Goal: Task Accomplishment & Management: Manage account settings

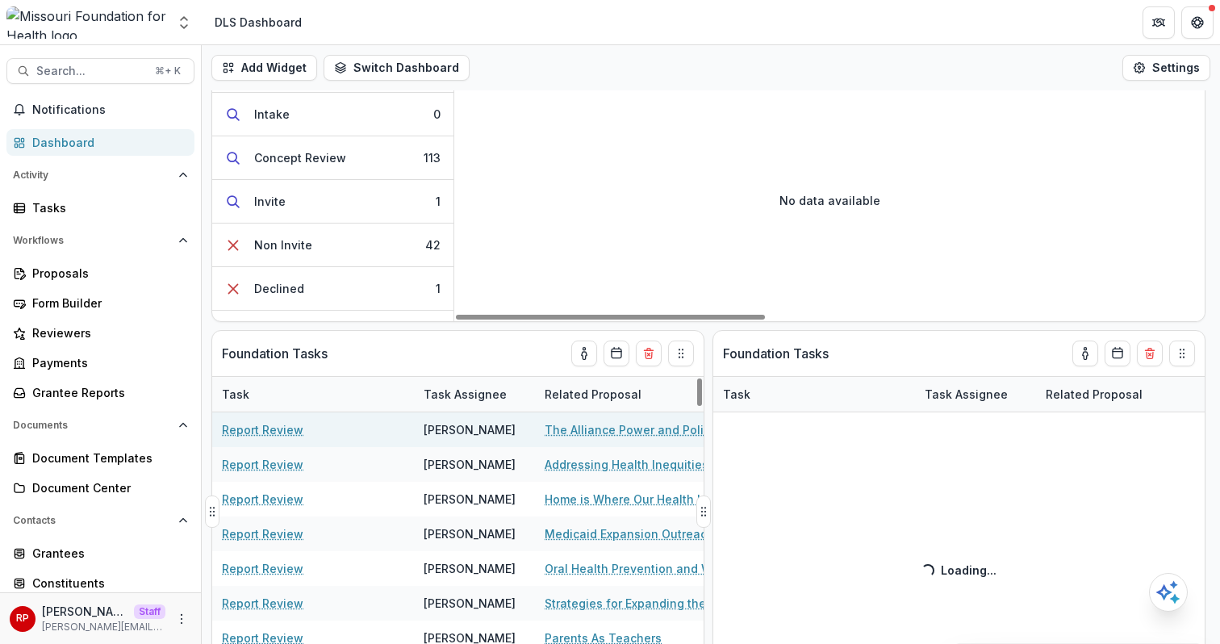
scroll to position [552, 0]
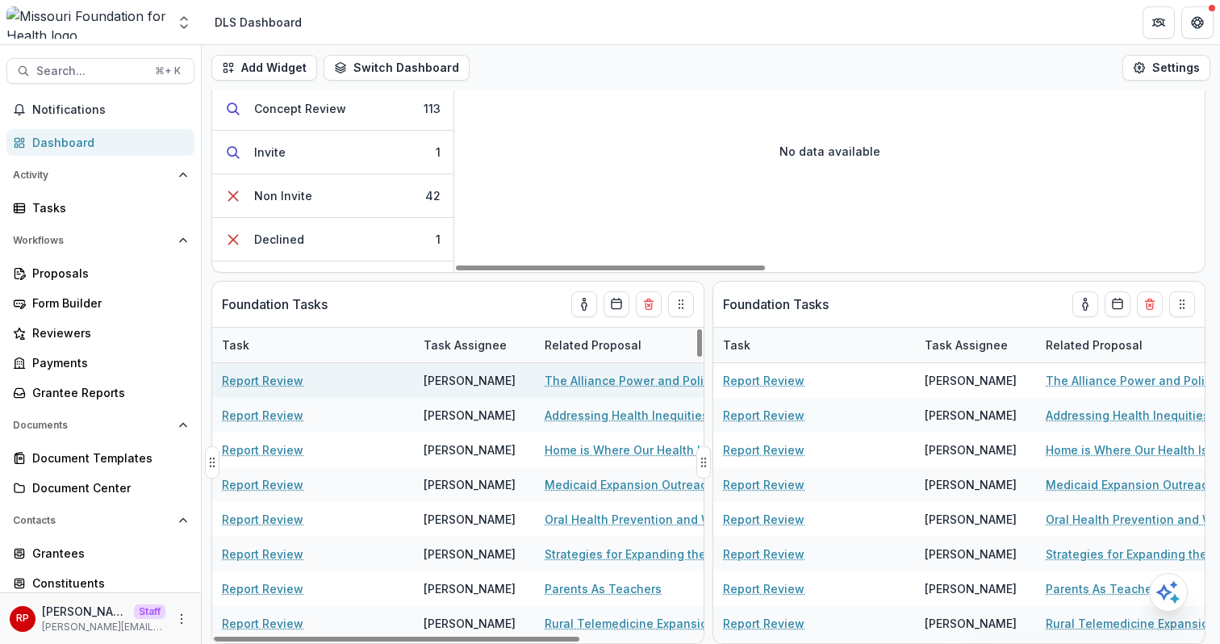
click at [635, 383] on link "The Alliance Power and Policy Action (PPAG)" at bounding box center [636, 380] width 182 height 17
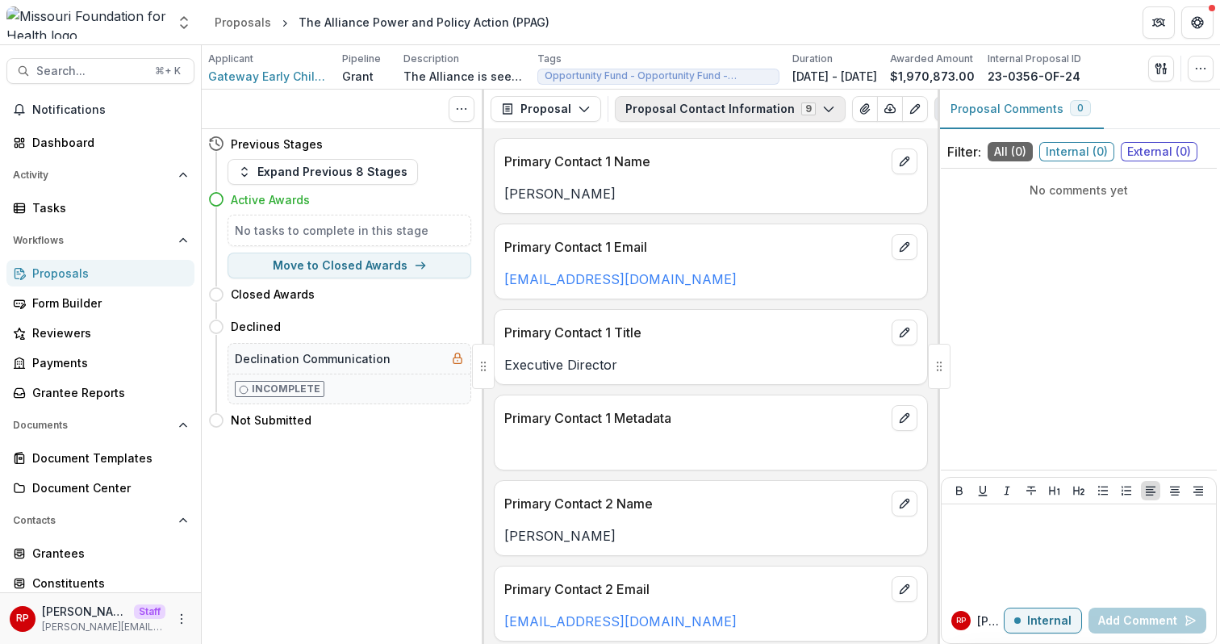
click at [676, 116] on button "Proposal Contact Information 9" at bounding box center [730, 109] width 231 height 26
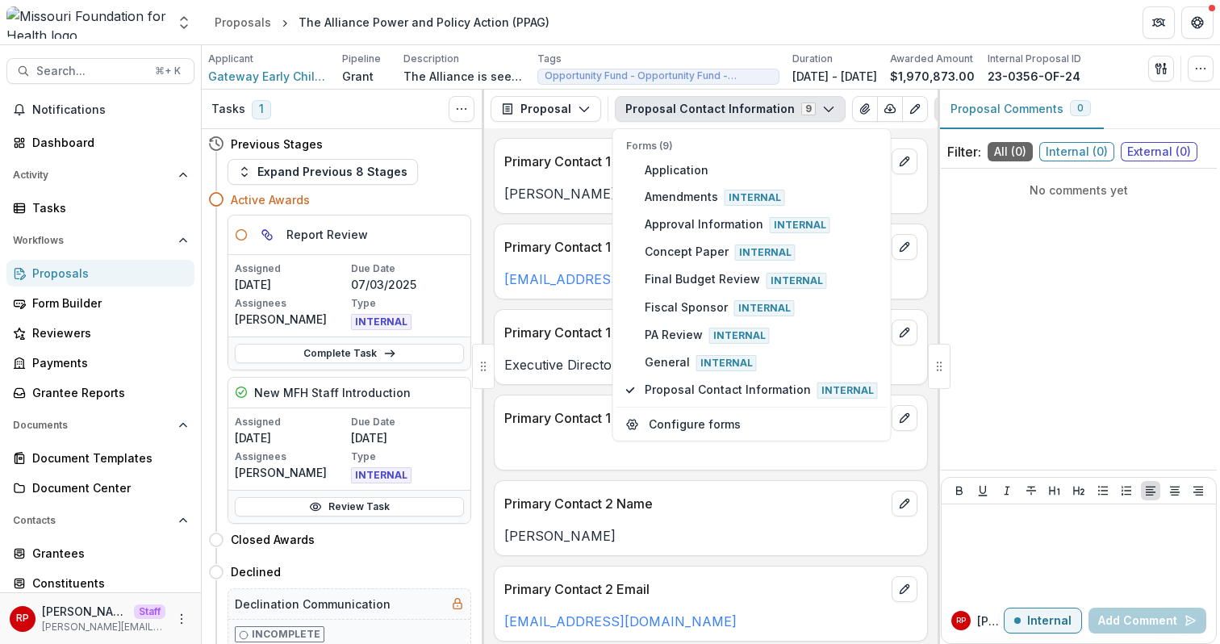
click at [676, 116] on button "Proposal Contact Information 9" at bounding box center [730, 109] width 231 height 26
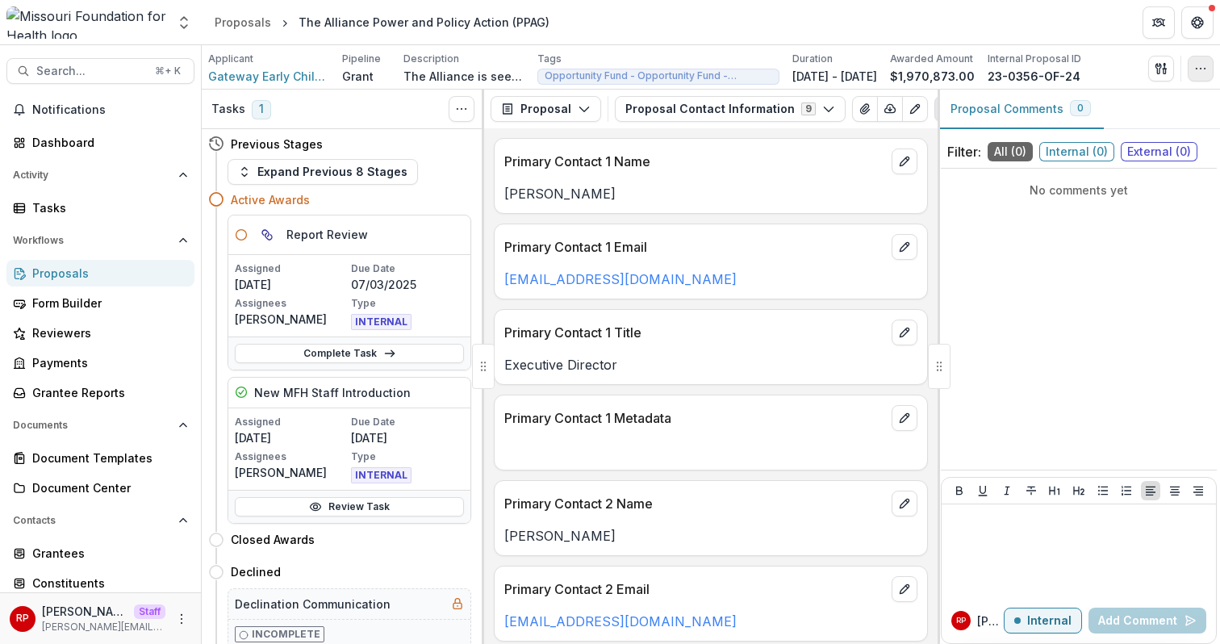
click at [1194, 65] on button "button" at bounding box center [1201, 69] width 26 height 26
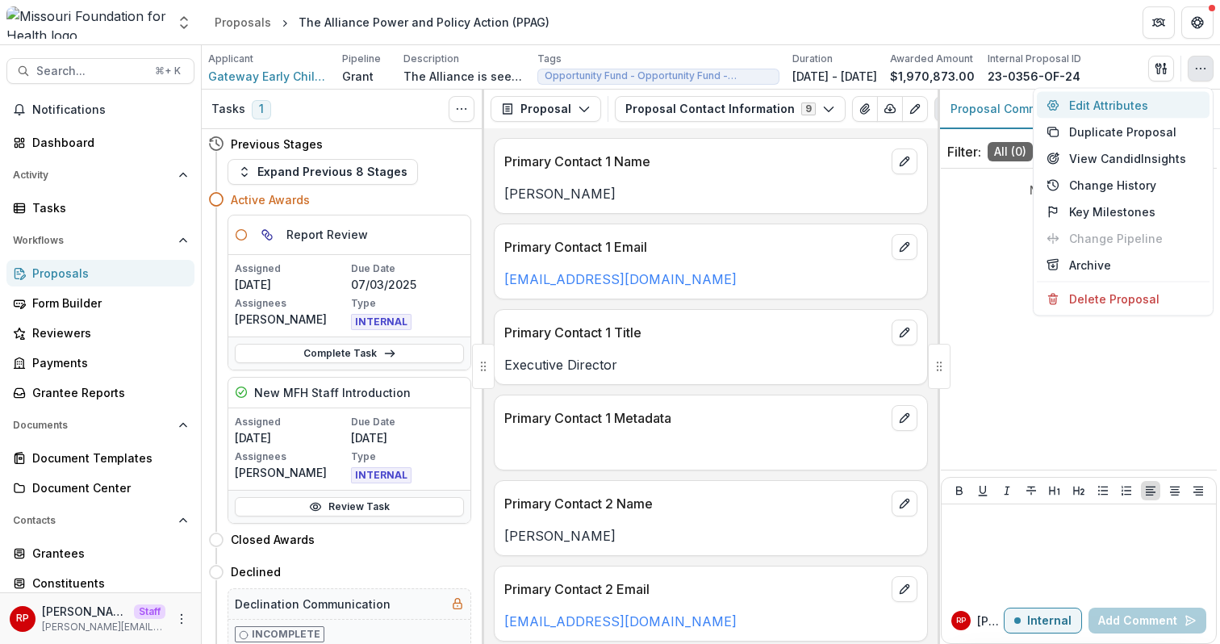
click at [1150, 96] on button "Edit Attributes" at bounding box center [1123, 105] width 173 height 27
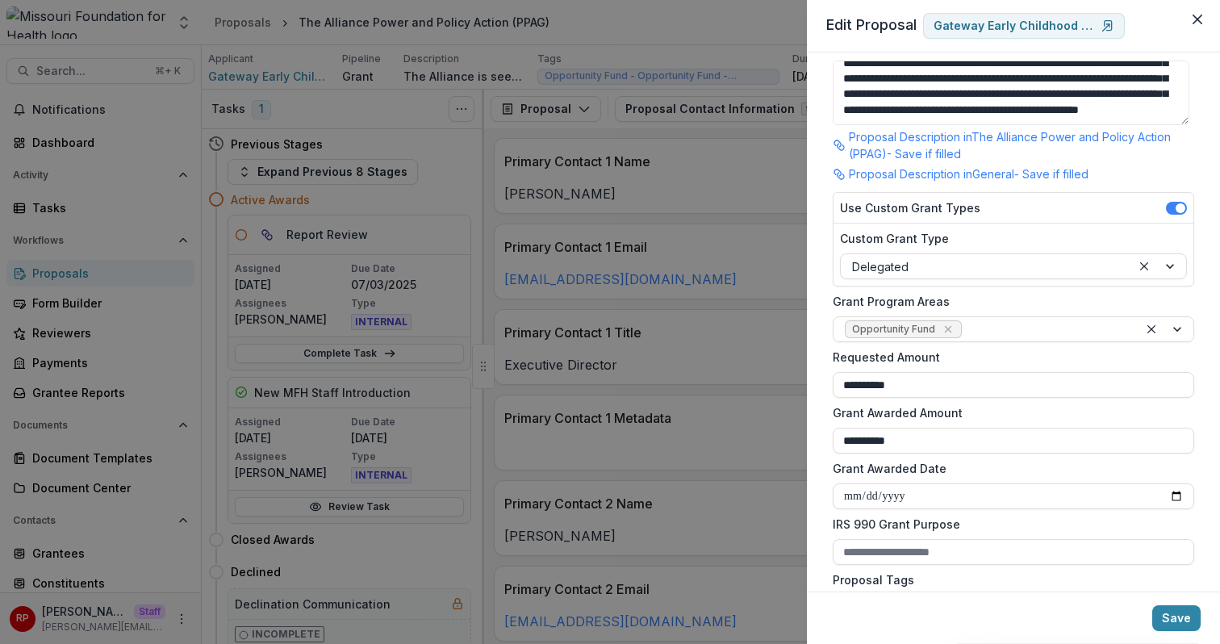
scroll to position [153, 0]
click at [186, 586] on div "**********" at bounding box center [610, 322] width 1220 height 644
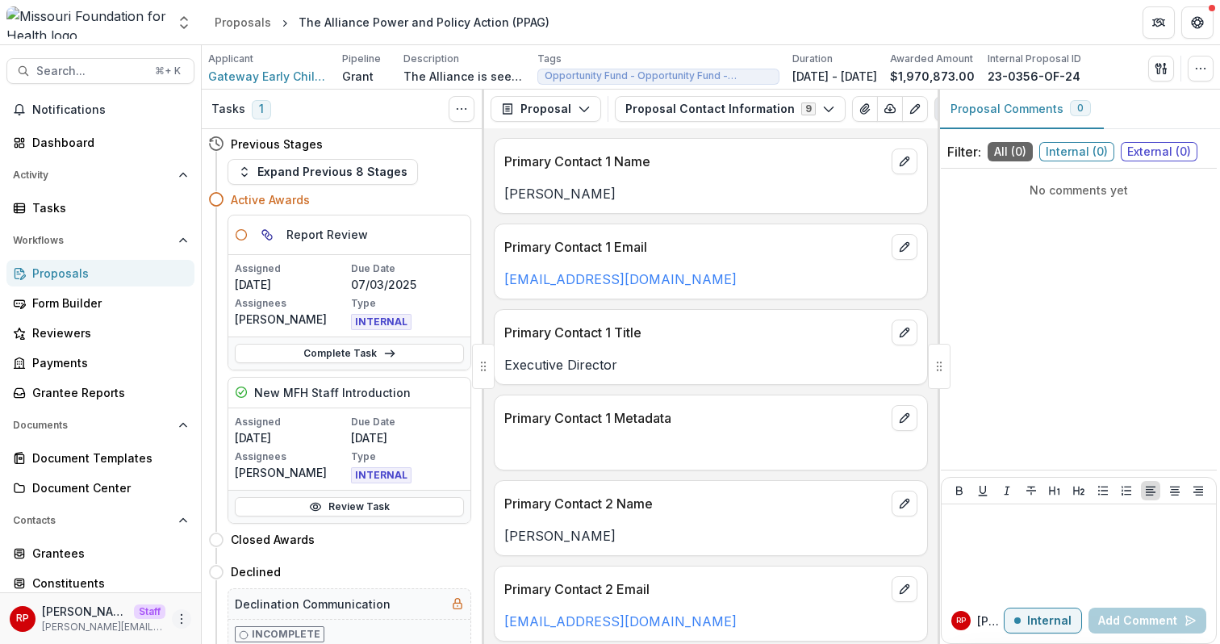
click at [178, 618] on icon "More" at bounding box center [181, 619] width 13 height 13
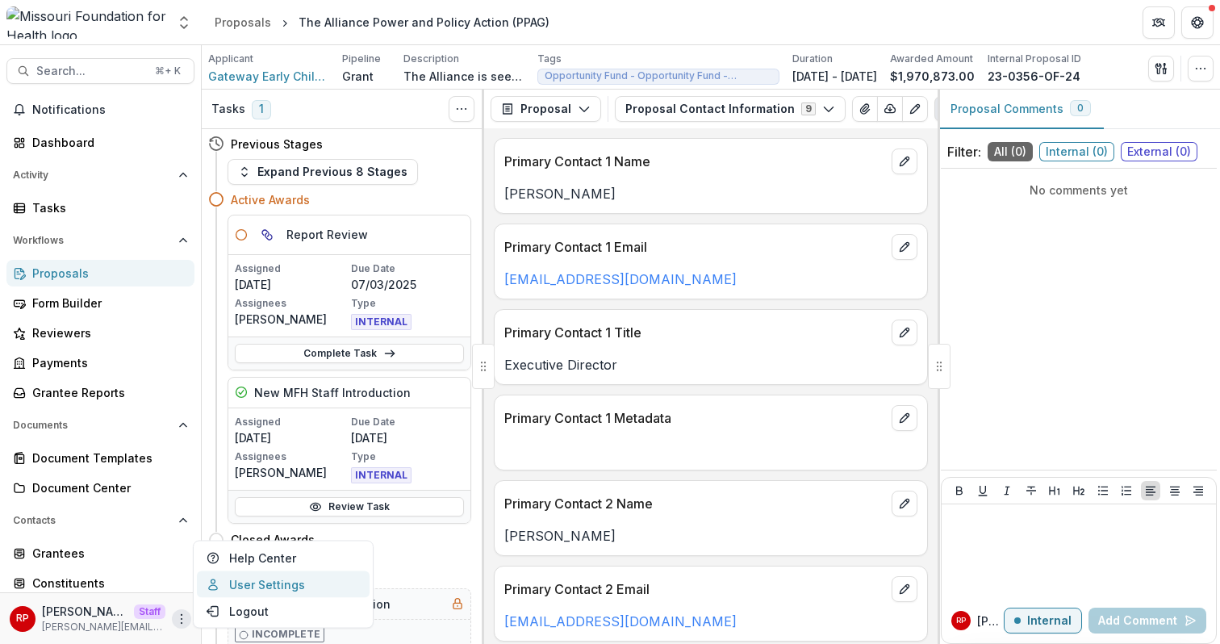
click at [290, 581] on link "User Settings" at bounding box center [283, 584] width 173 height 27
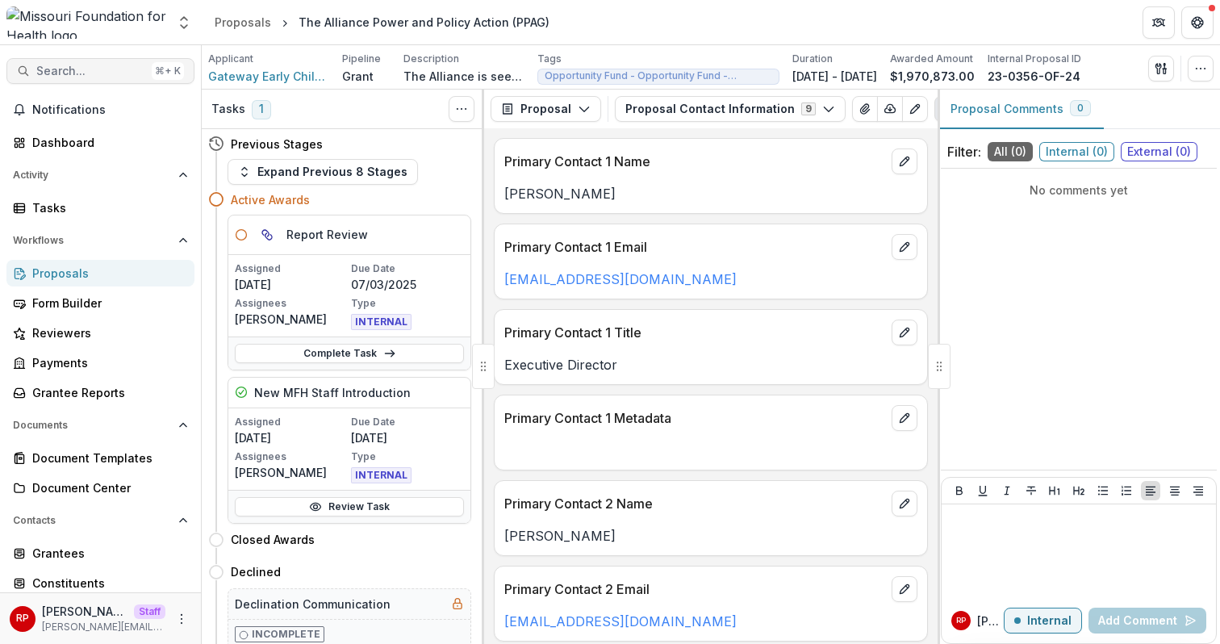
click at [94, 67] on span "Search..." at bounding box center [90, 72] width 109 height 14
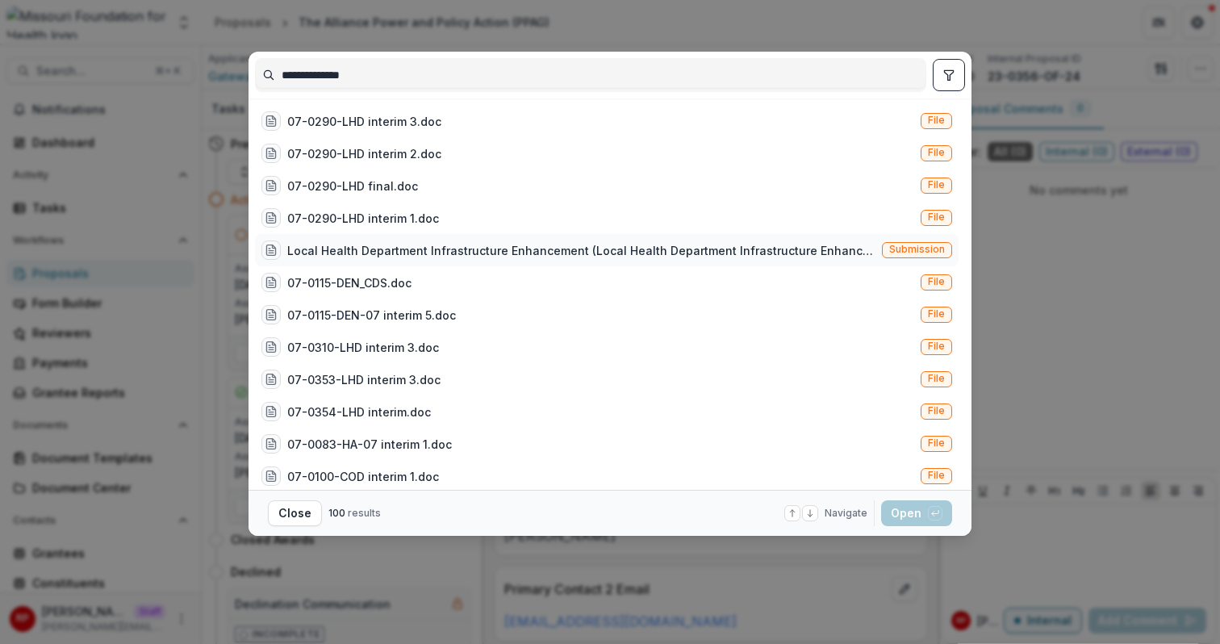
type input "**********"
click at [349, 257] on div "Local Health Department Infrastructure Enhancement (Local Health Department Inf…" at bounding box center [581, 250] width 588 height 17
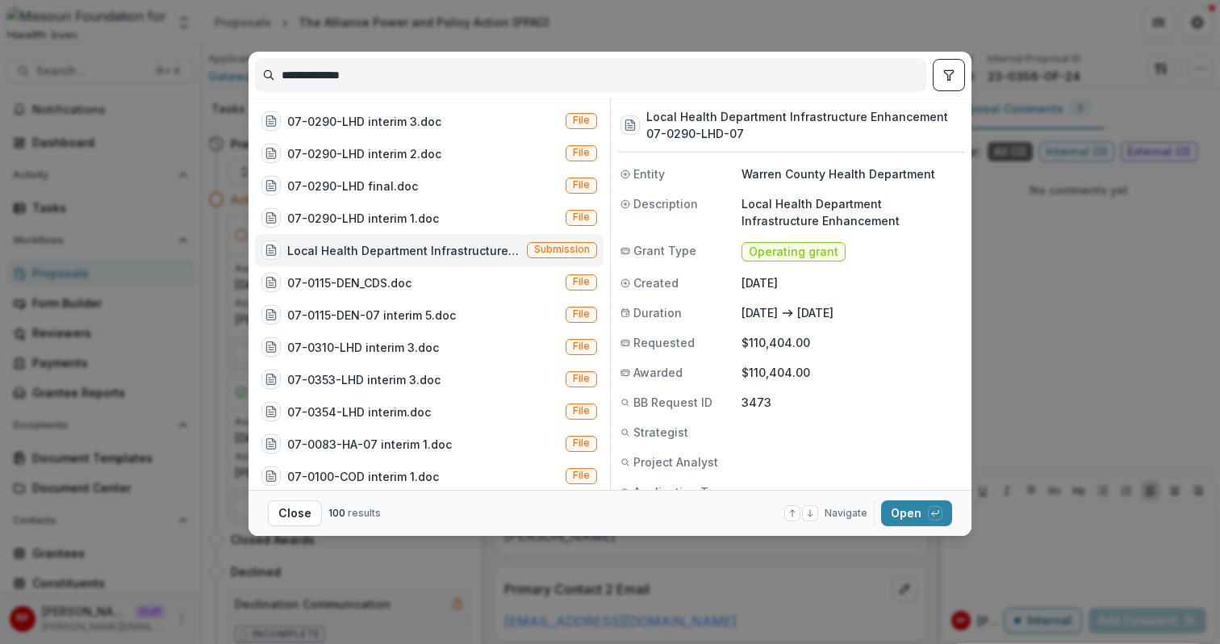
click at [349, 257] on div "Local Health Department Infrastructure Enhancement (Local Health Department Inf…" at bounding box center [403, 250] width 233 height 17
click at [349, 257] on div "Local Health Department Infrastructure Enhancement (Local Health Department Inf…" at bounding box center [404, 250] width 232 height 17
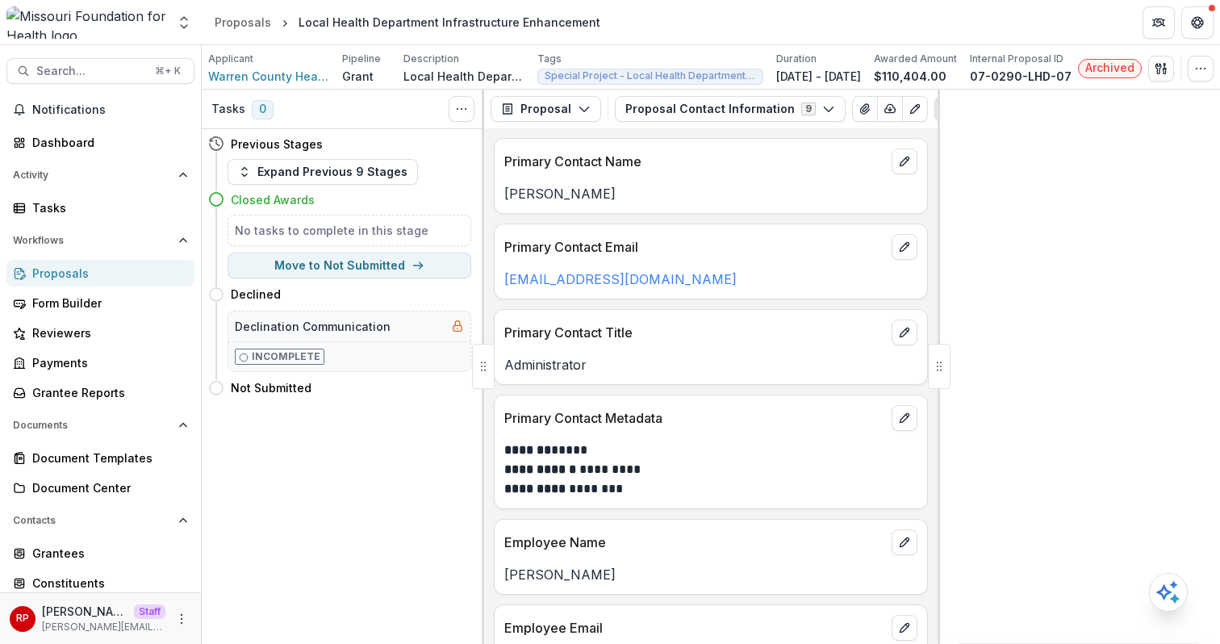
click at [1216, 77] on div "Applicant Warren County Health Department Pipeline Grant Description Local Heal…" at bounding box center [711, 67] width 1019 height 44
click at [1208, 73] on button "button" at bounding box center [1201, 69] width 26 height 26
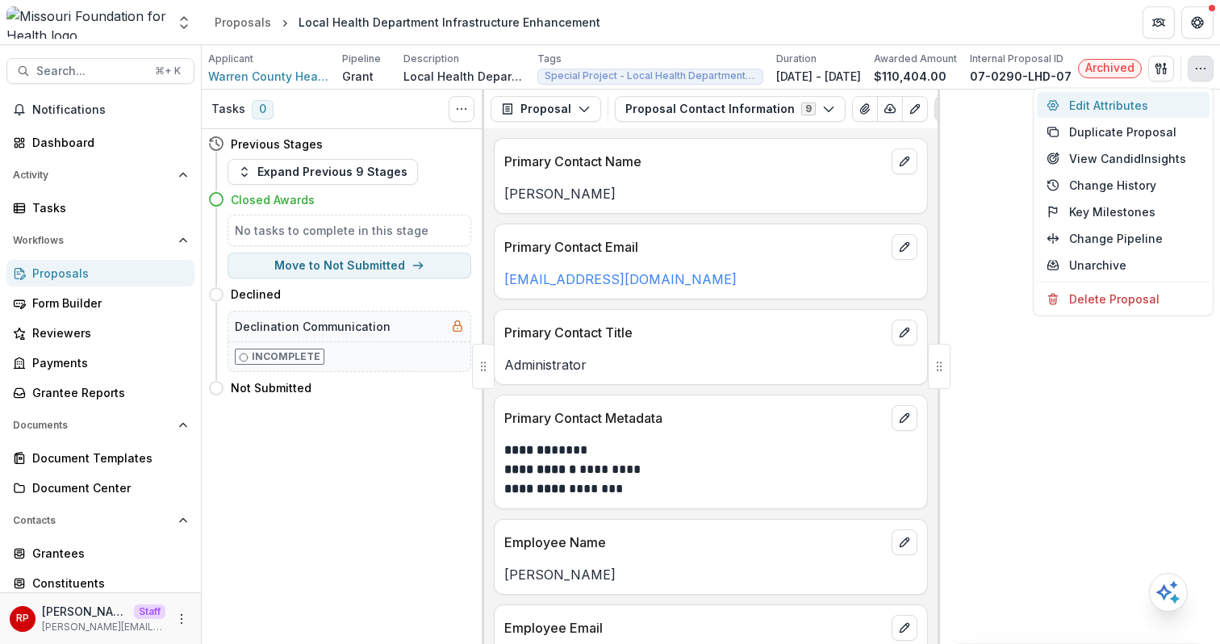
click at [1183, 94] on button "Edit Attributes" at bounding box center [1123, 105] width 173 height 27
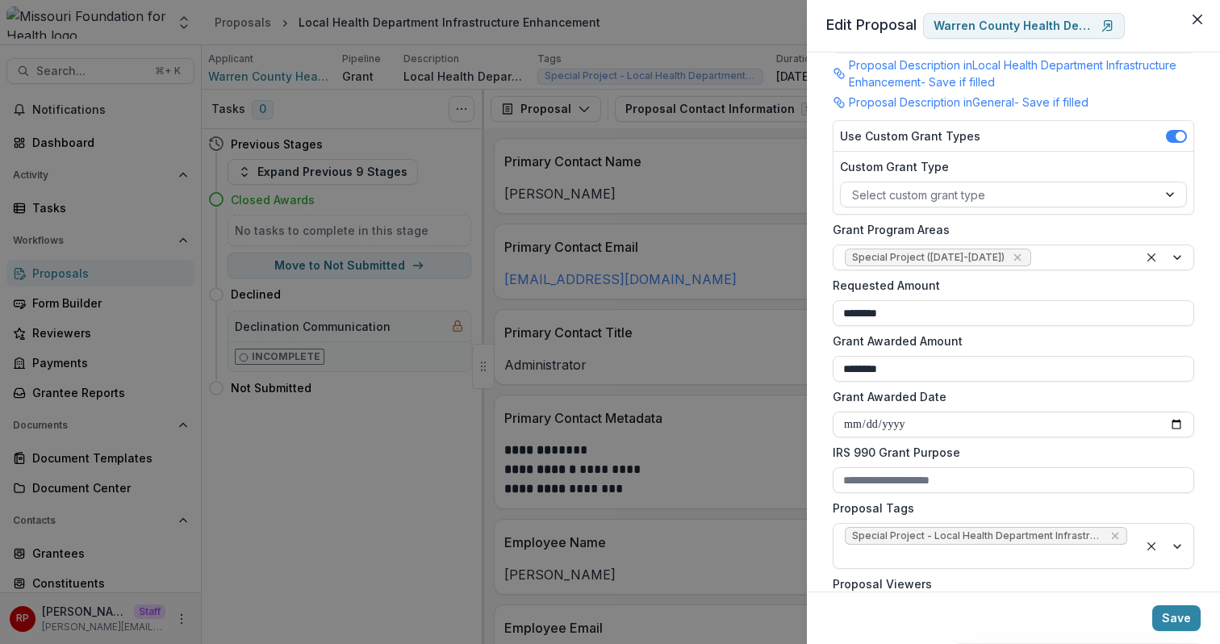
scroll to position [295, 0]
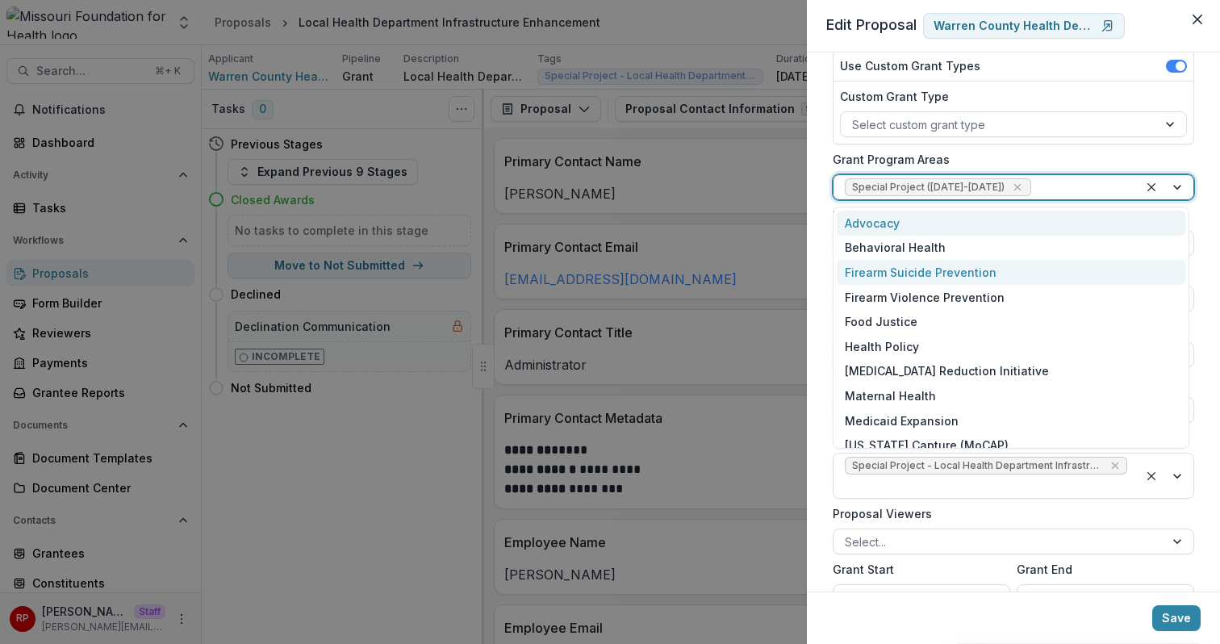
drag, startPoint x: 1067, startPoint y: 190, endPoint x: 1052, endPoint y: 262, distance: 72.7
click at [1065, 195] on div at bounding box center [1081, 188] width 93 height 20
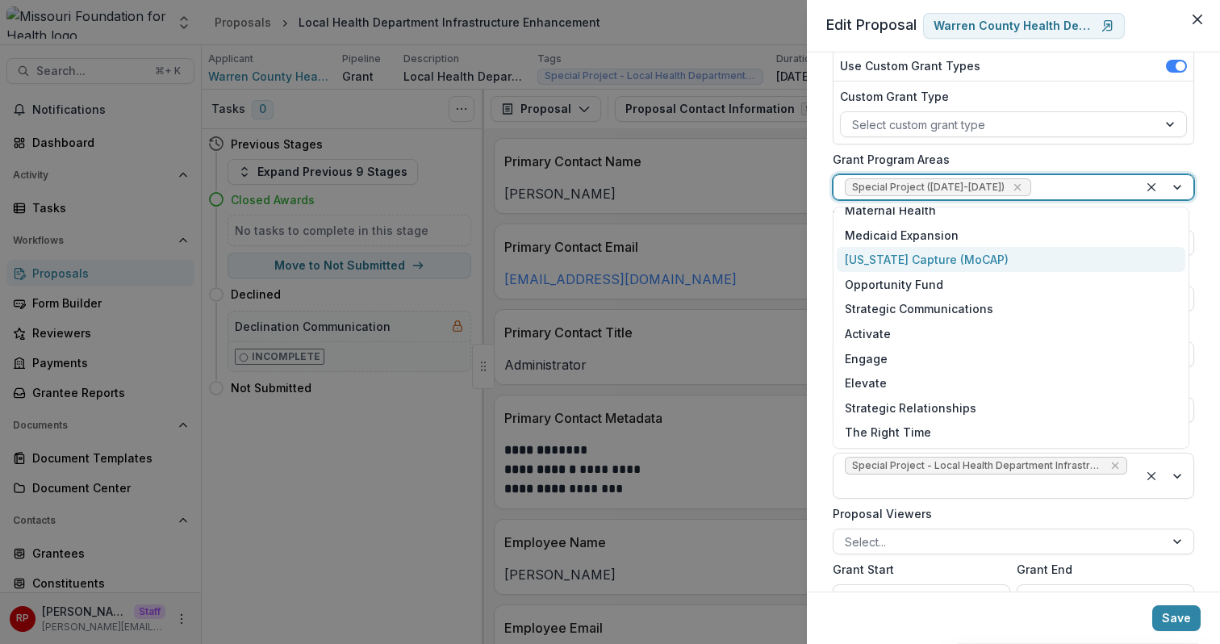
scroll to position [0, 0]
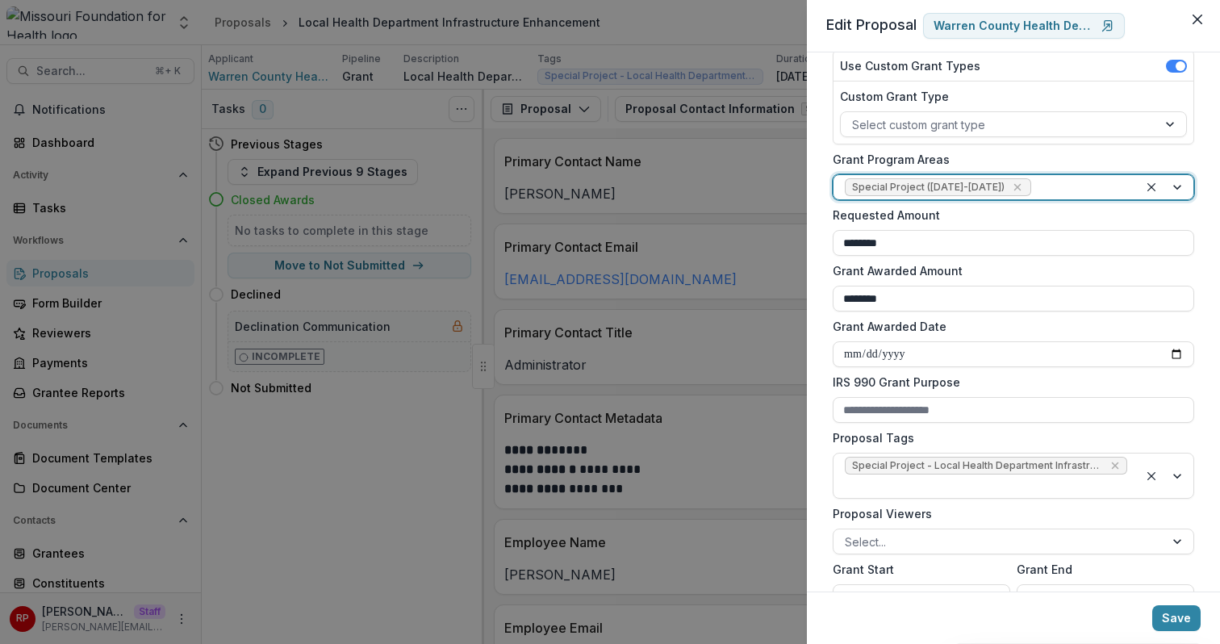
click at [680, 197] on div "**********" at bounding box center [610, 322] width 1220 height 644
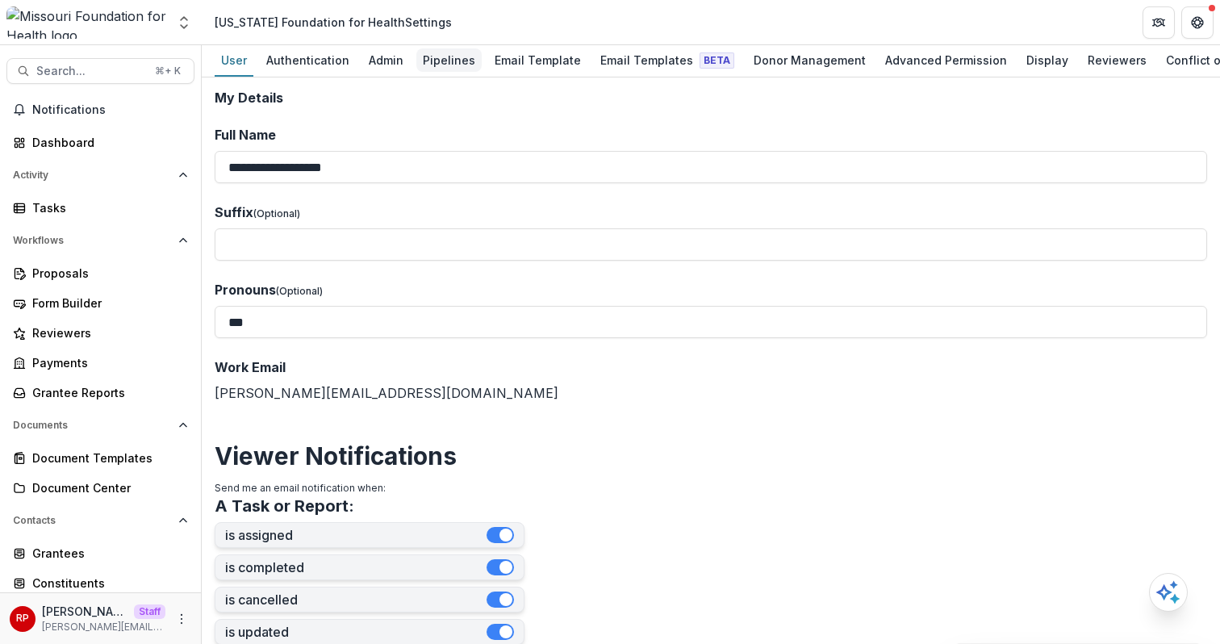
click at [452, 66] on div "Pipelines" at bounding box center [448, 59] width 65 height 23
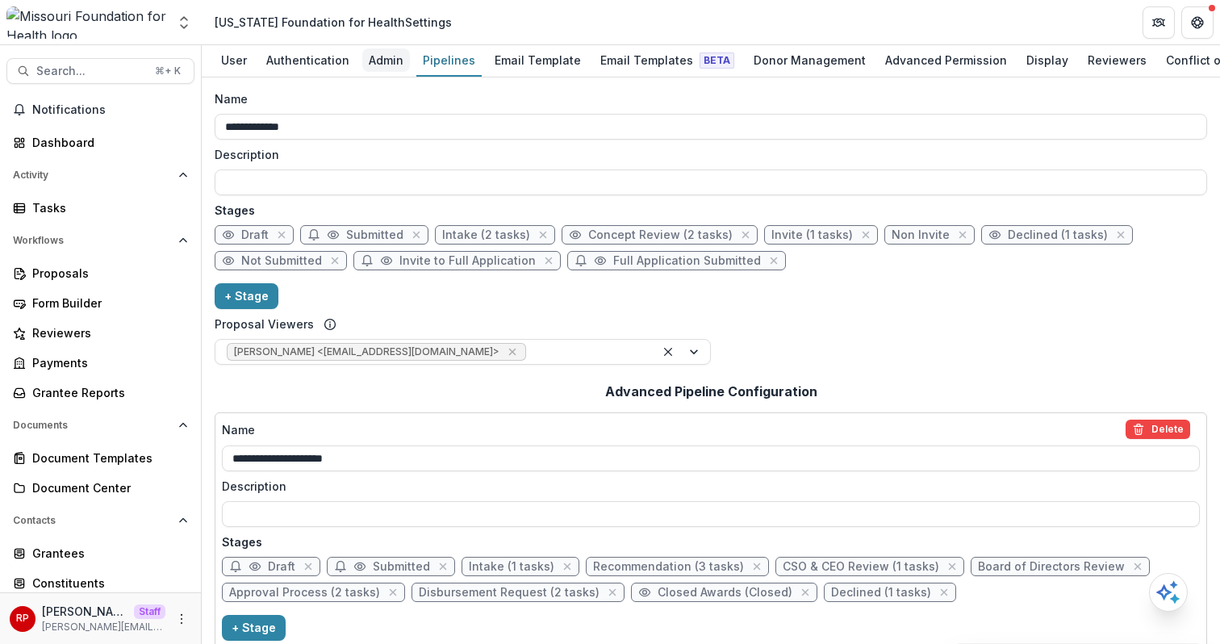
click at [387, 73] on link "Admin" at bounding box center [386, 60] width 48 height 31
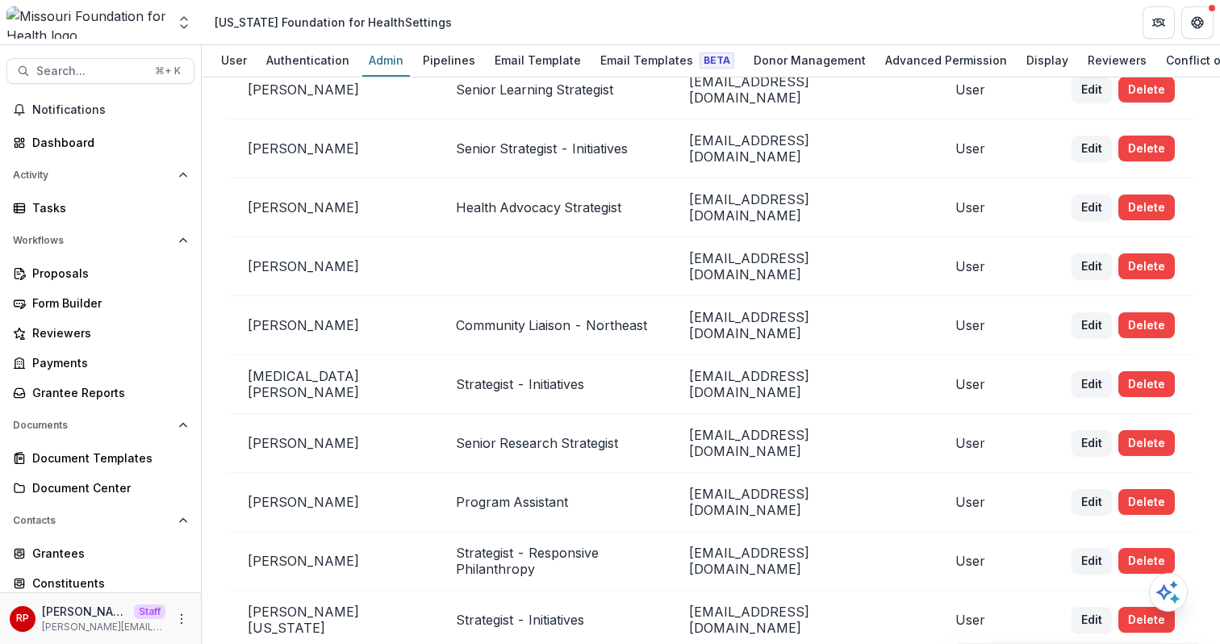
scroll to position [4220, 0]
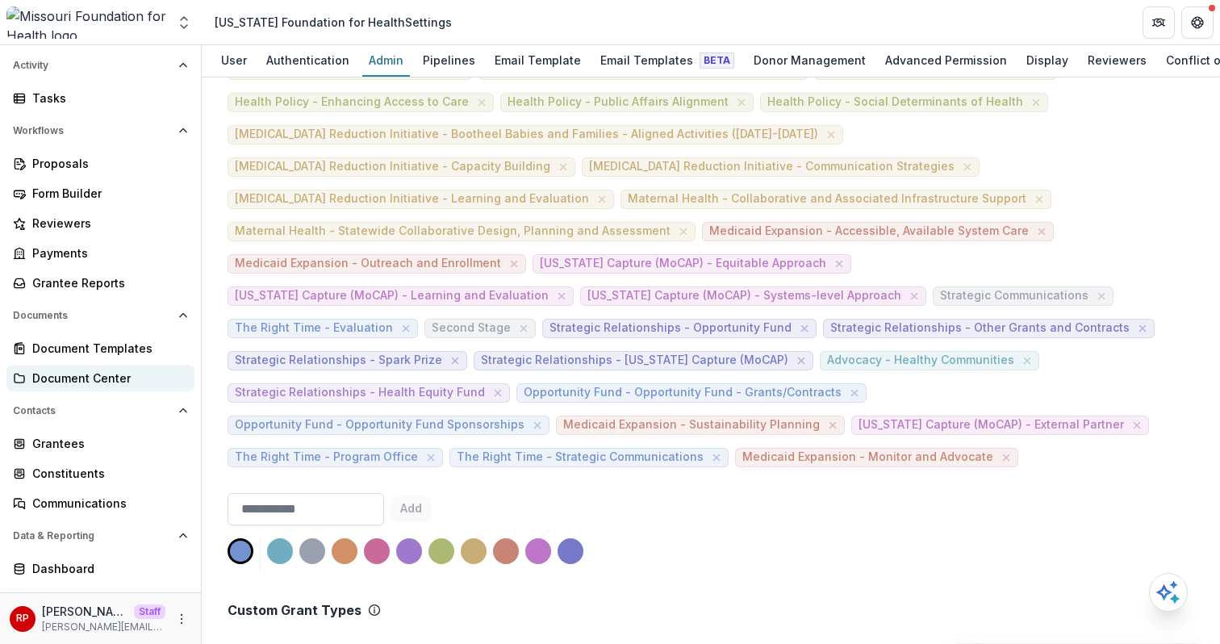
scroll to position [159, 0]
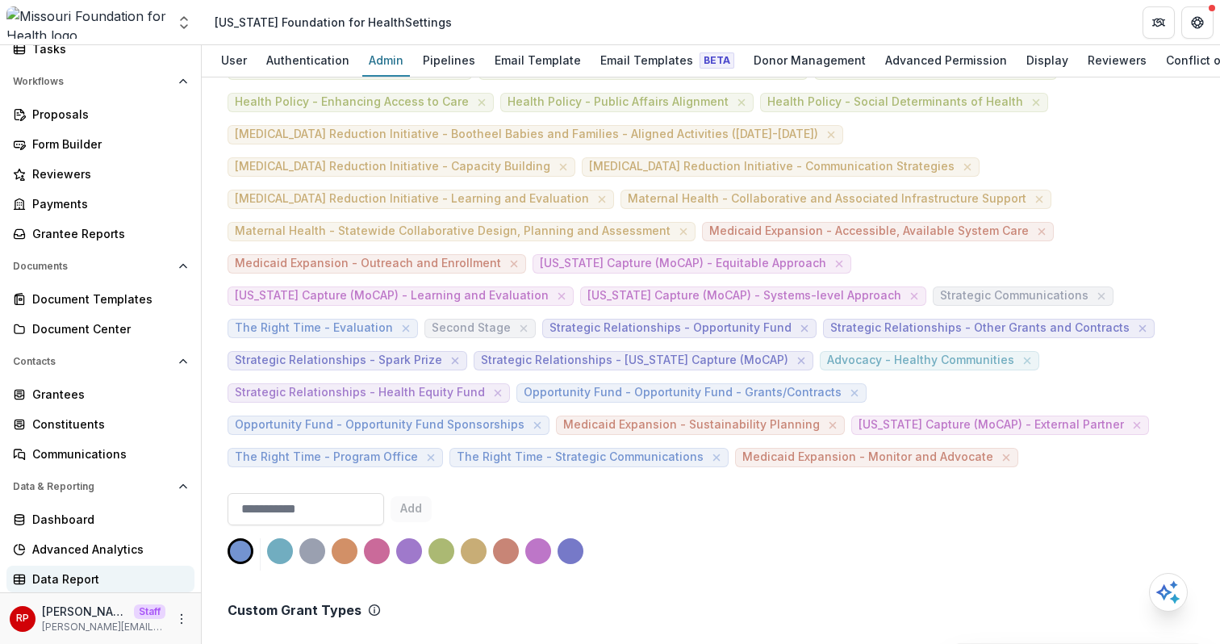
click at [116, 573] on div "Data Report" at bounding box center [106, 579] width 149 height 17
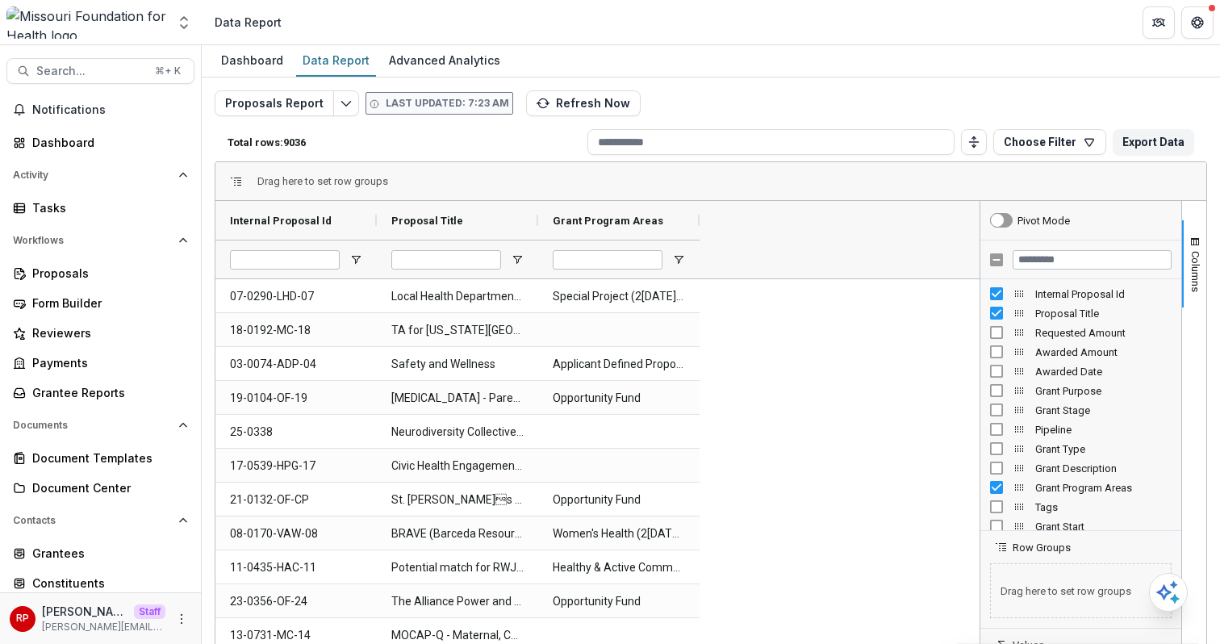
drag, startPoint x: 728, startPoint y: 409, endPoint x: 709, endPoint y: 273, distance: 137.8
drag, startPoint x: 697, startPoint y: 217, endPoint x: 856, endPoint y: 218, distance: 159.8
click at [856, 218] on div at bounding box center [859, 220] width 6 height 39
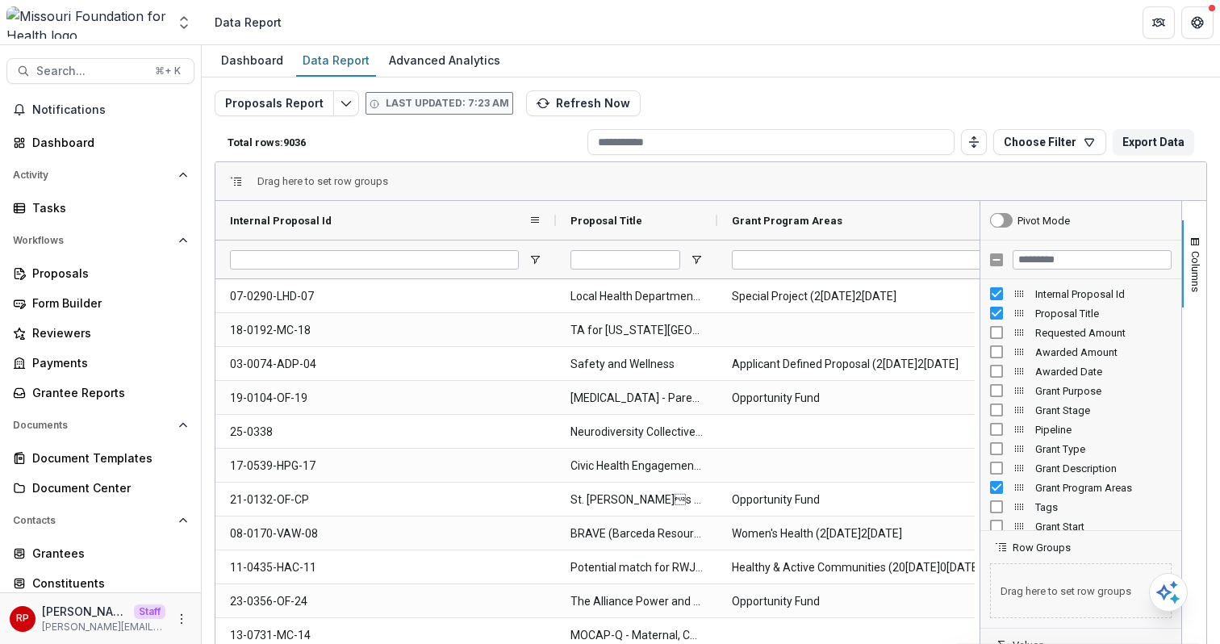
drag, startPoint x: 375, startPoint y: 216, endPoint x: 554, endPoint y: 228, distance: 179.6
click at [554, 228] on div at bounding box center [556, 220] width 6 height 39
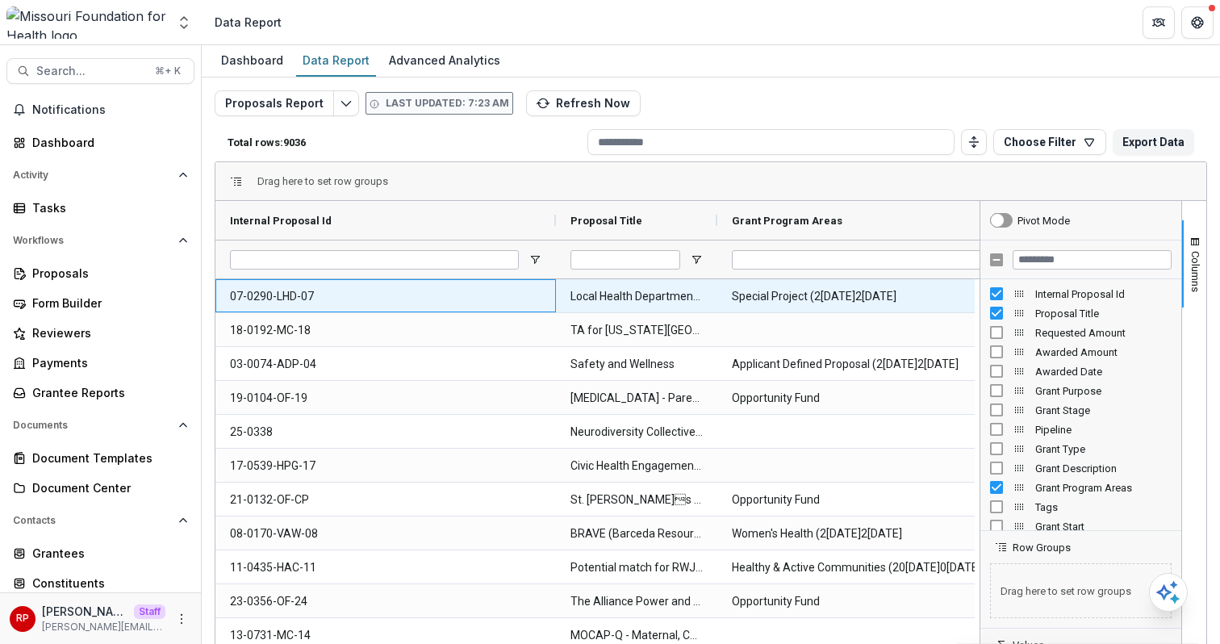
click at [292, 295] on Id-504 "07-0290-LHD-07" at bounding box center [386, 296] width 312 height 33
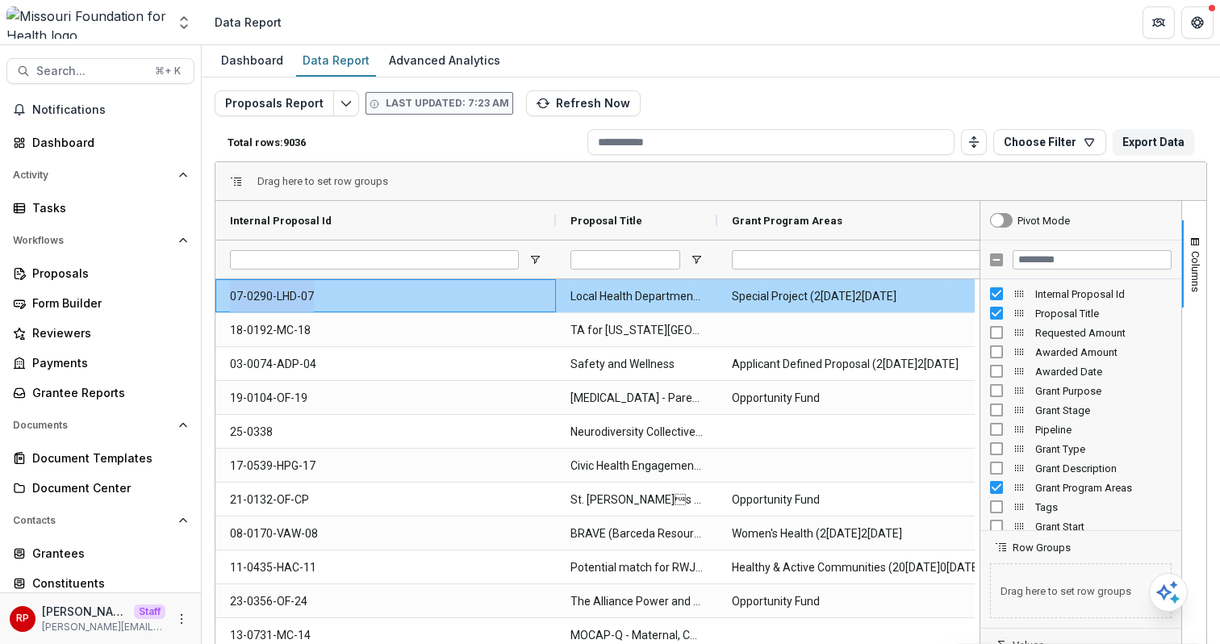
click at [292, 295] on Id-504 "07-0290-LHD-07" at bounding box center [386, 296] width 312 height 33
copy Id-504 "07-0290-LHD-07"
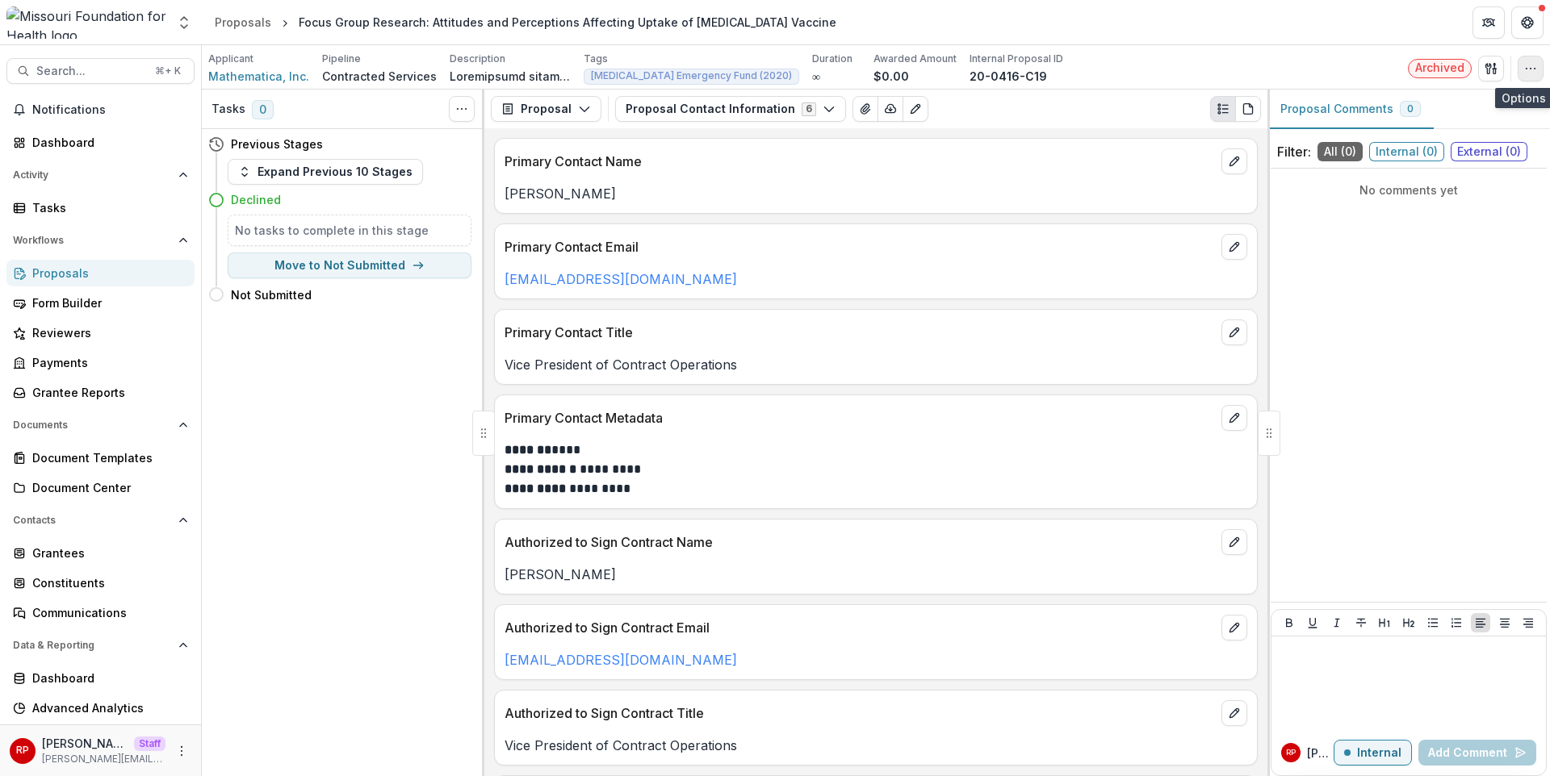
click at [1526, 69] on icon "button" at bounding box center [1530, 68] width 13 height 13
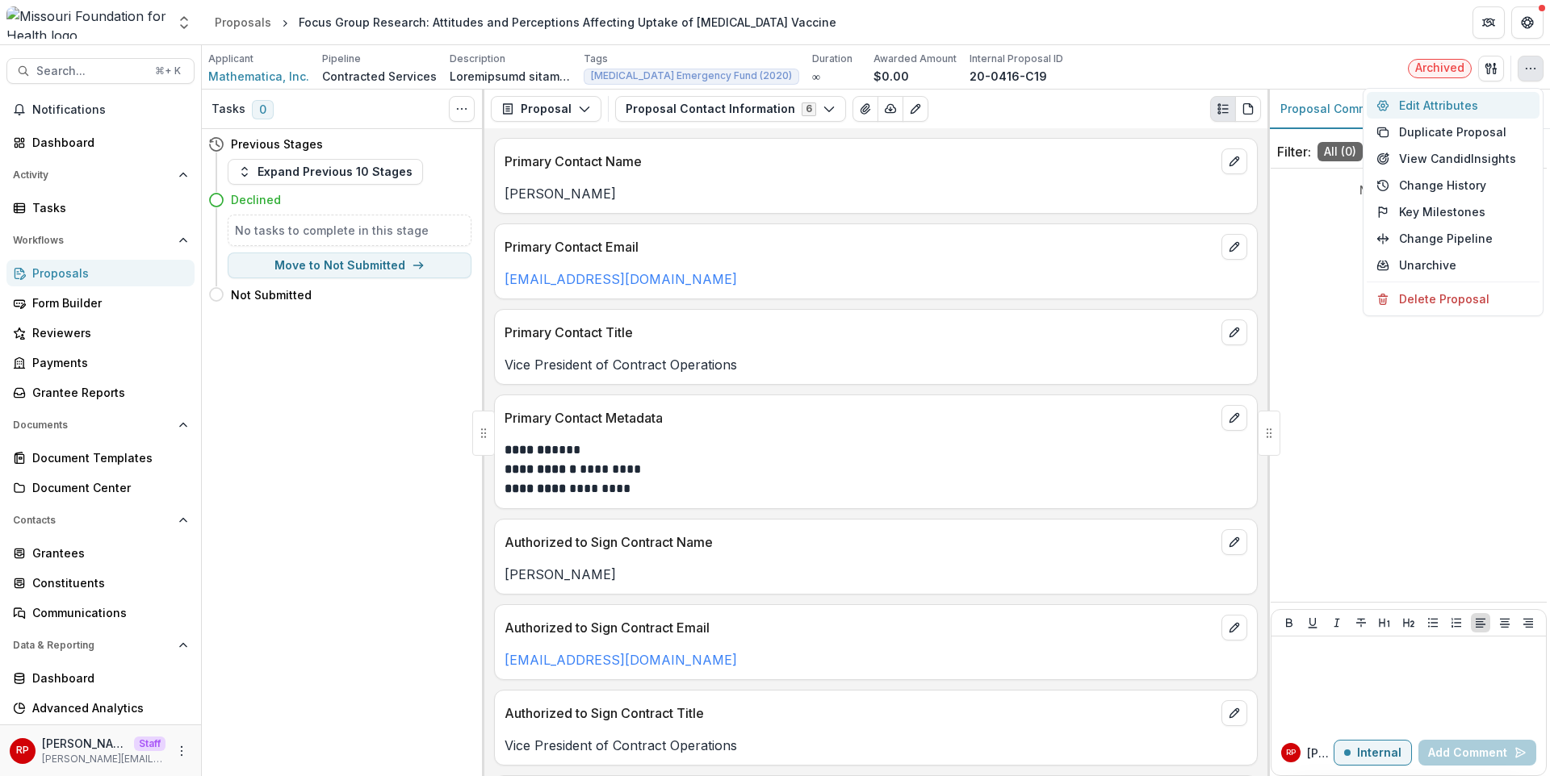
click at [1498, 104] on button "Edit Attributes" at bounding box center [1452, 105] width 173 height 27
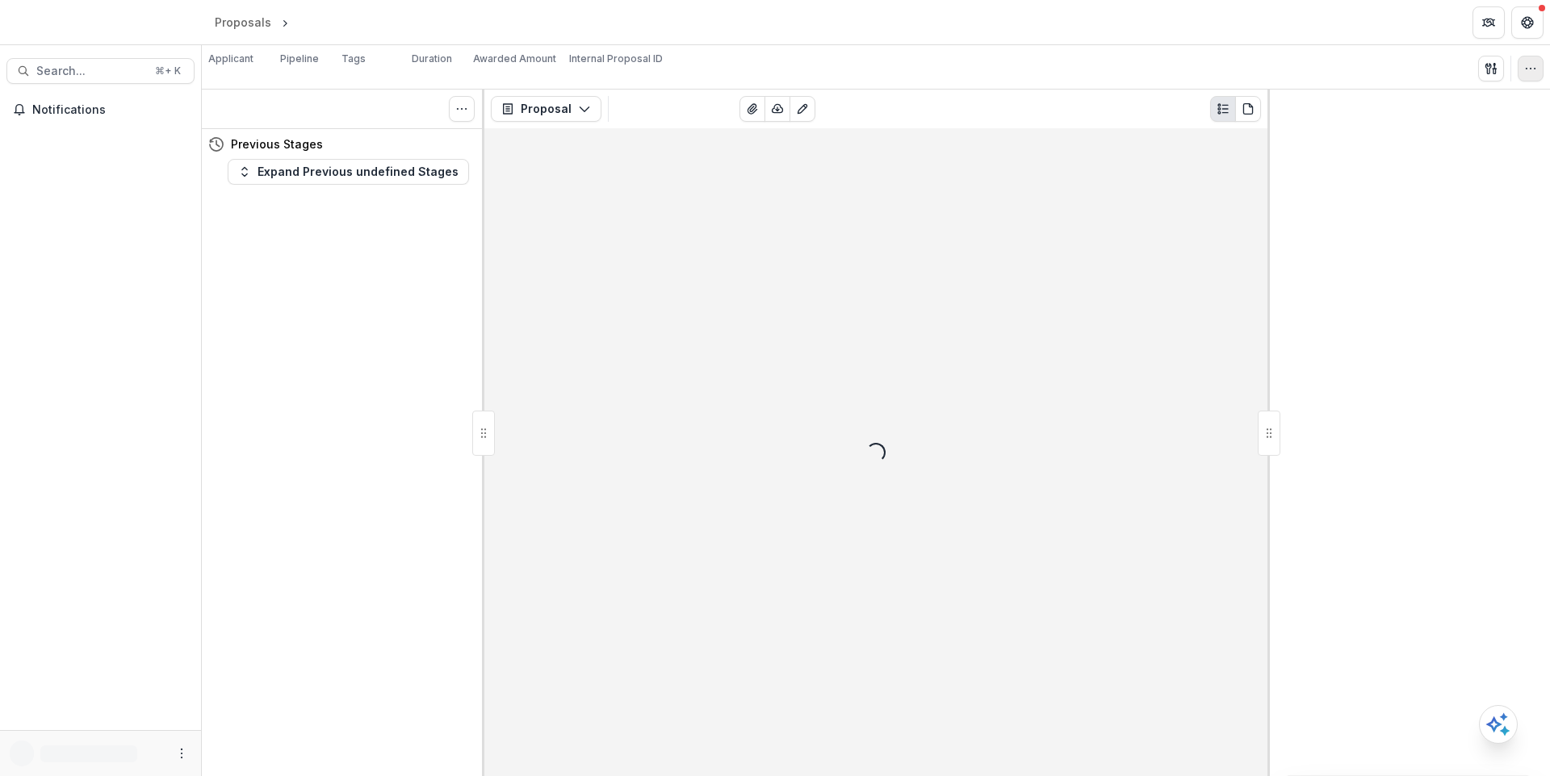
click at [1533, 67] on icon "button" at bounding box center [1530, 68] width 13 height 13
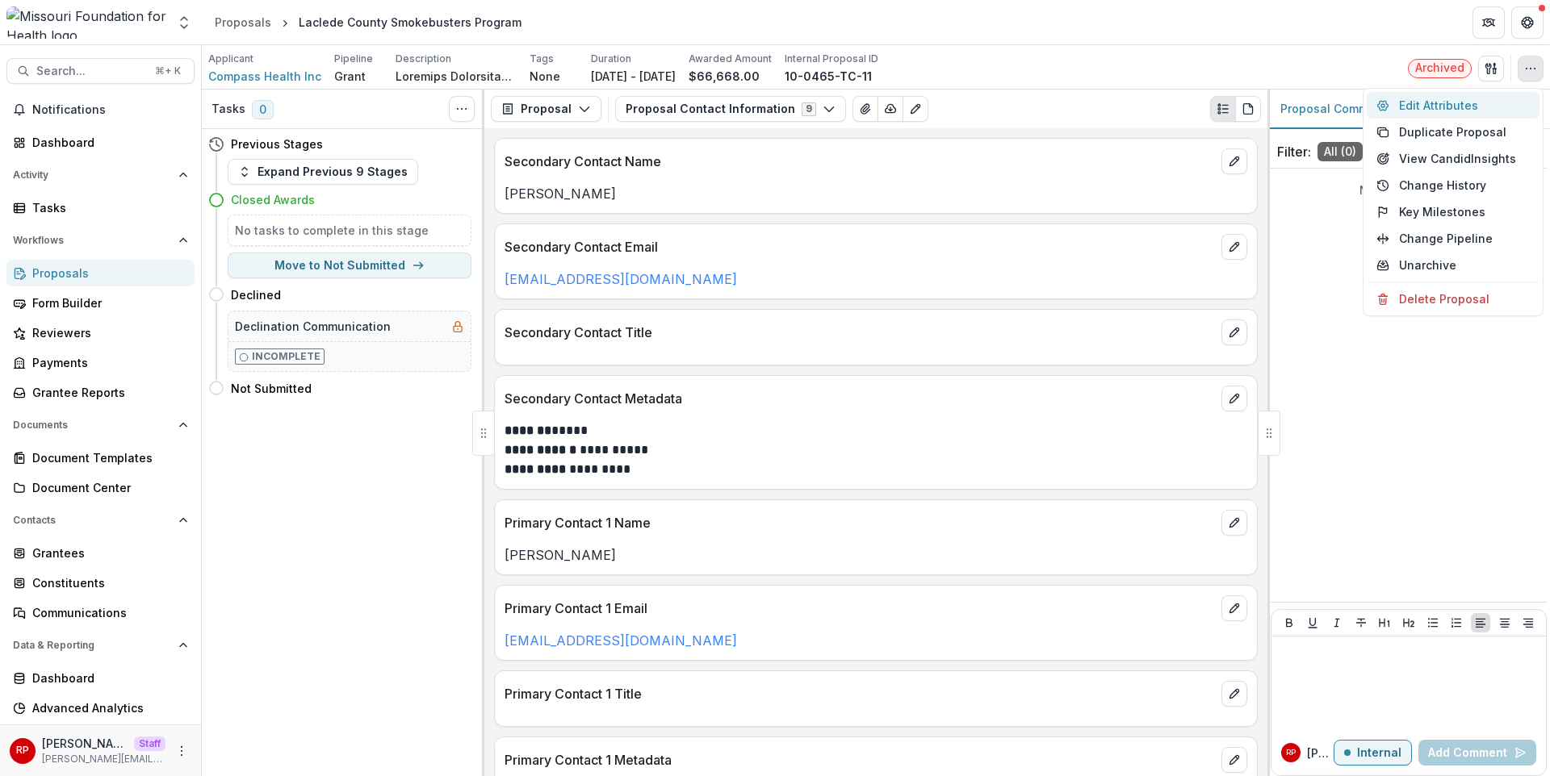
click at [1506, 103] on button "Edit Attributes" at bounding box center [1452, 105] width 173 height 27
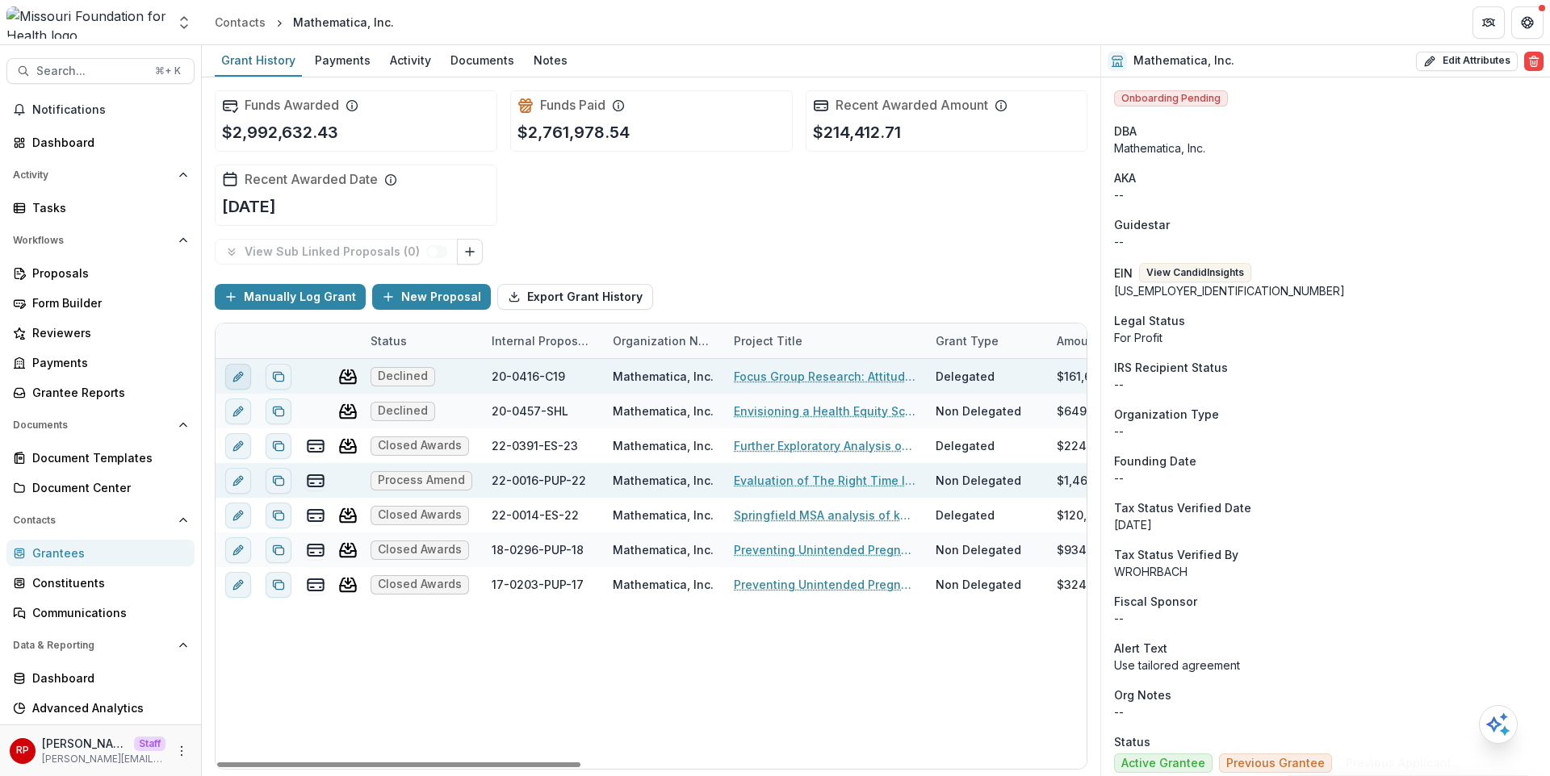
click at [238, 377] on icon "edit" at bounding box center [236, 377] width 7 height 7
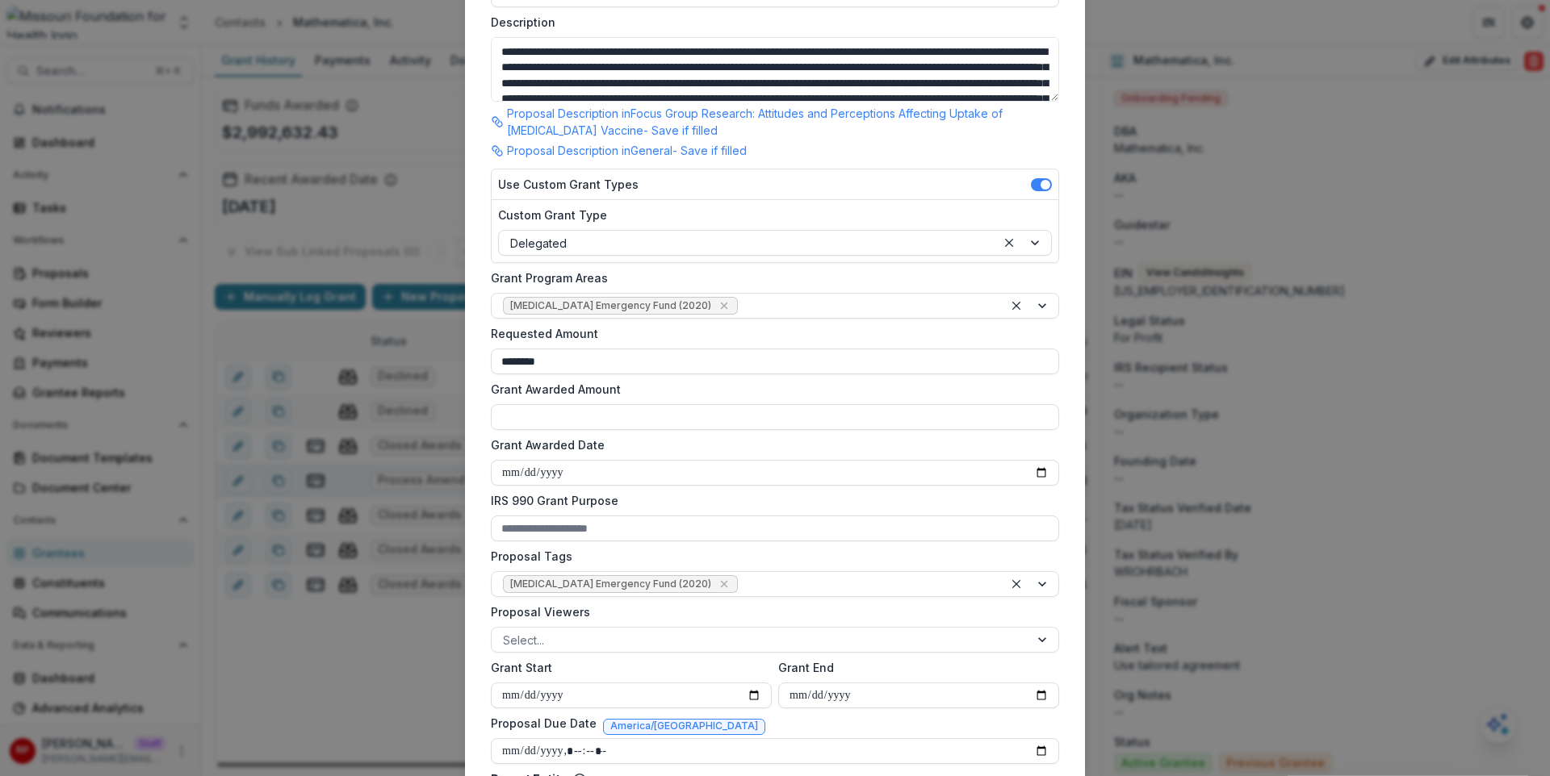
scroll to position [242, 0]
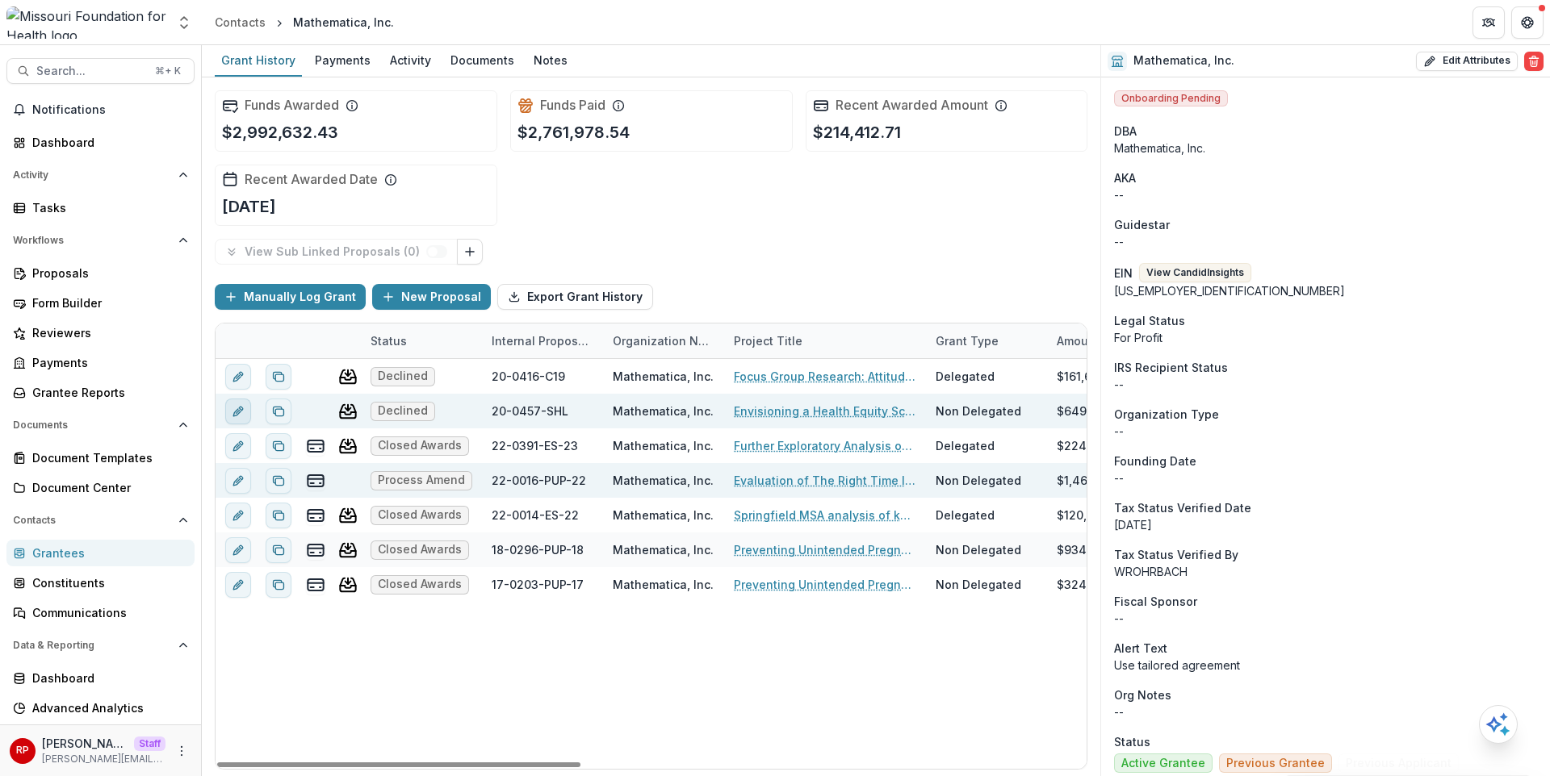
click at [248, 409] on button "edit" at bounding box center [238, 412] width 26 height 26
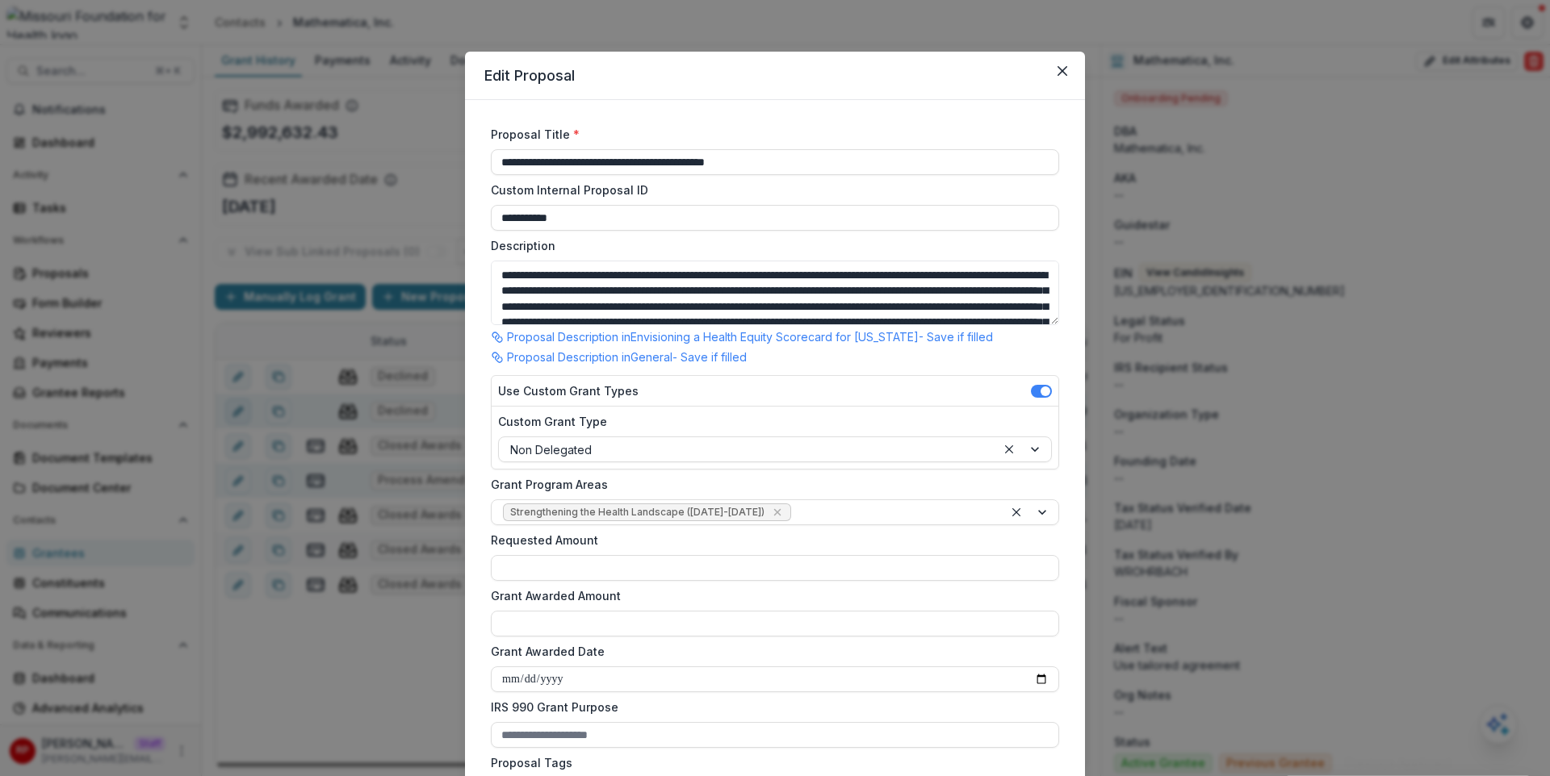
type input "********"
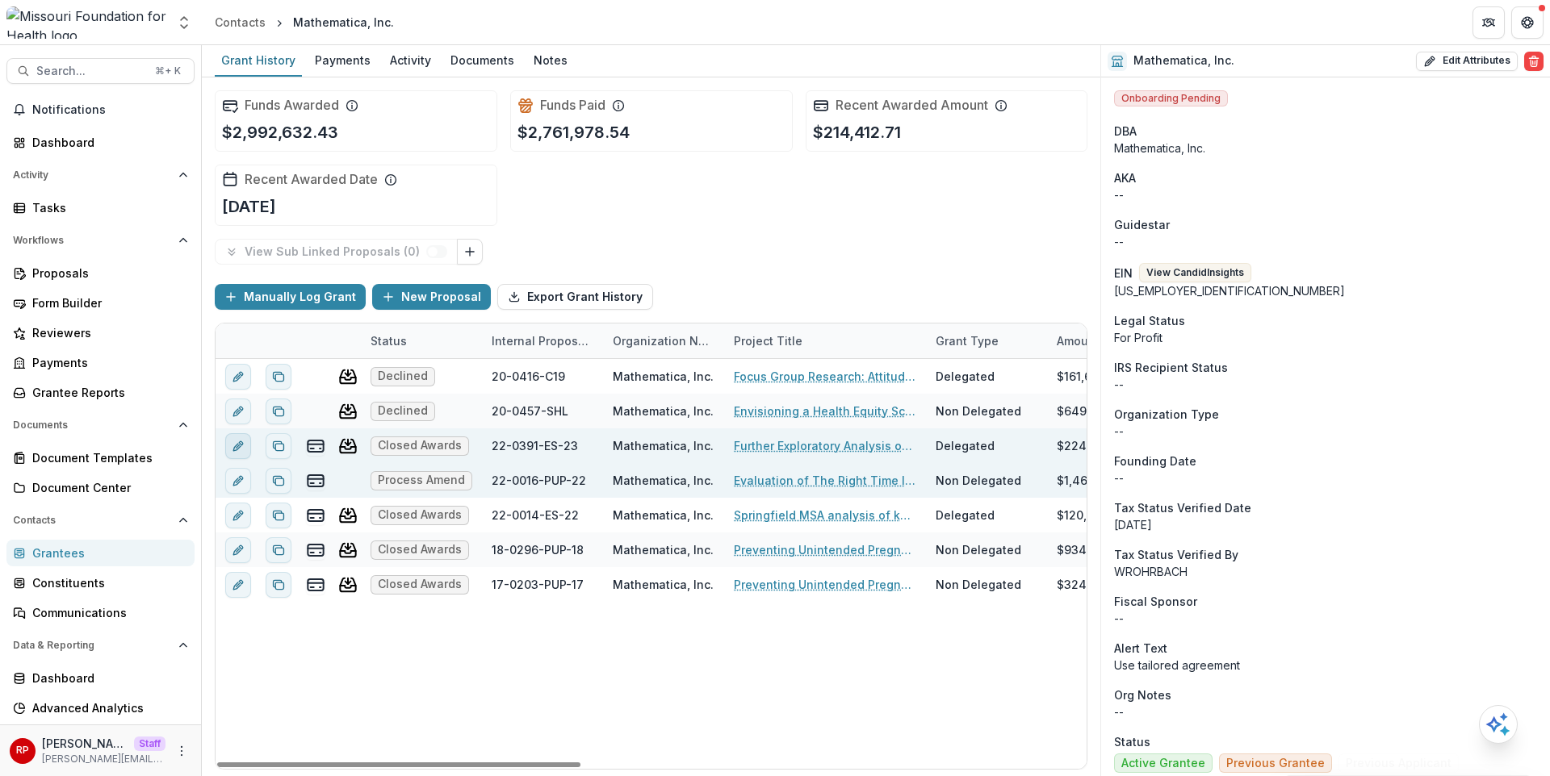
click at [248, 447] on button "edit" at bounding box center [238, 446] width 26 height 26
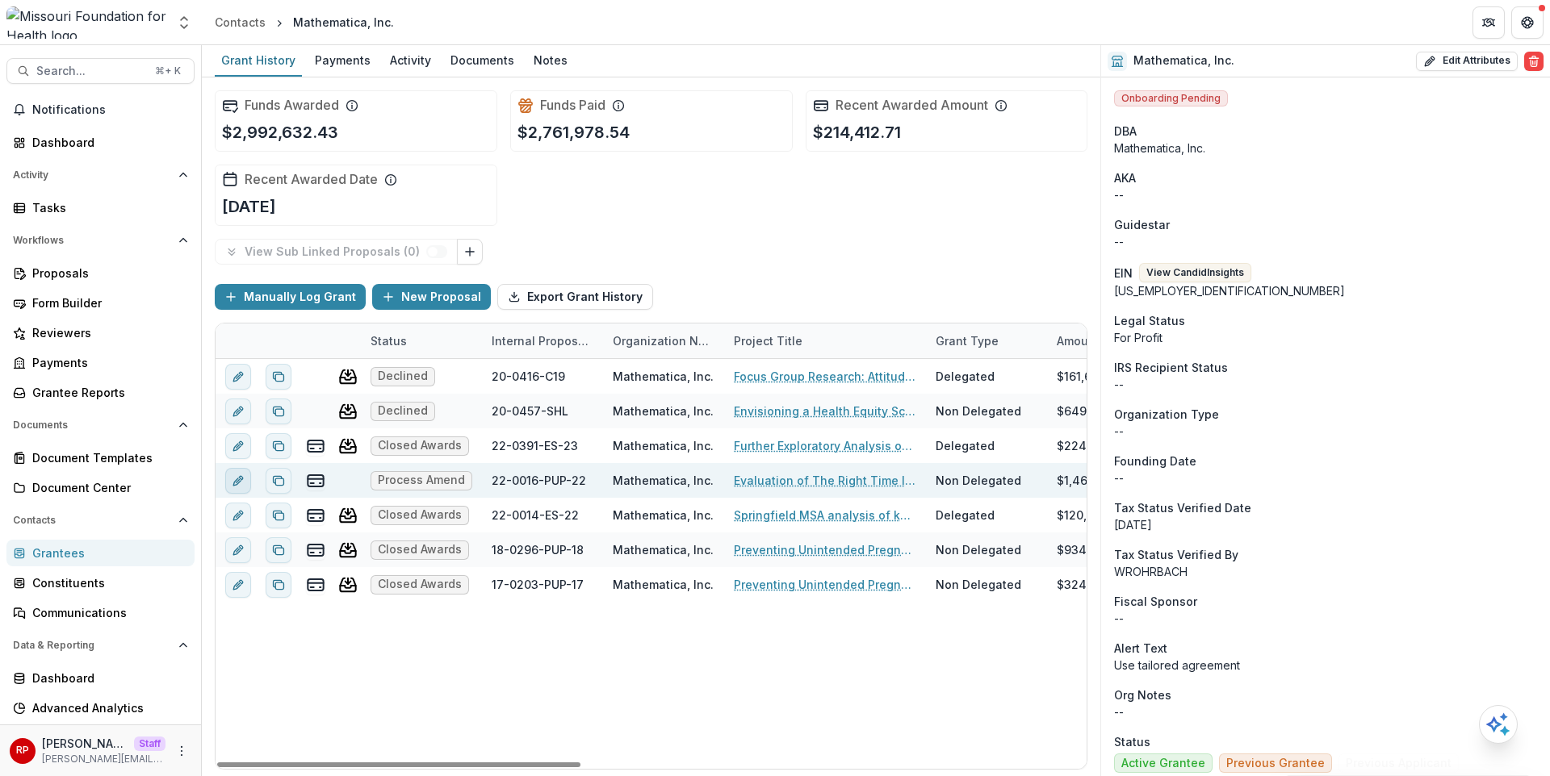
click at [242, 479] on icon "edit" at bounding box center [238, 481] width 13 height 13
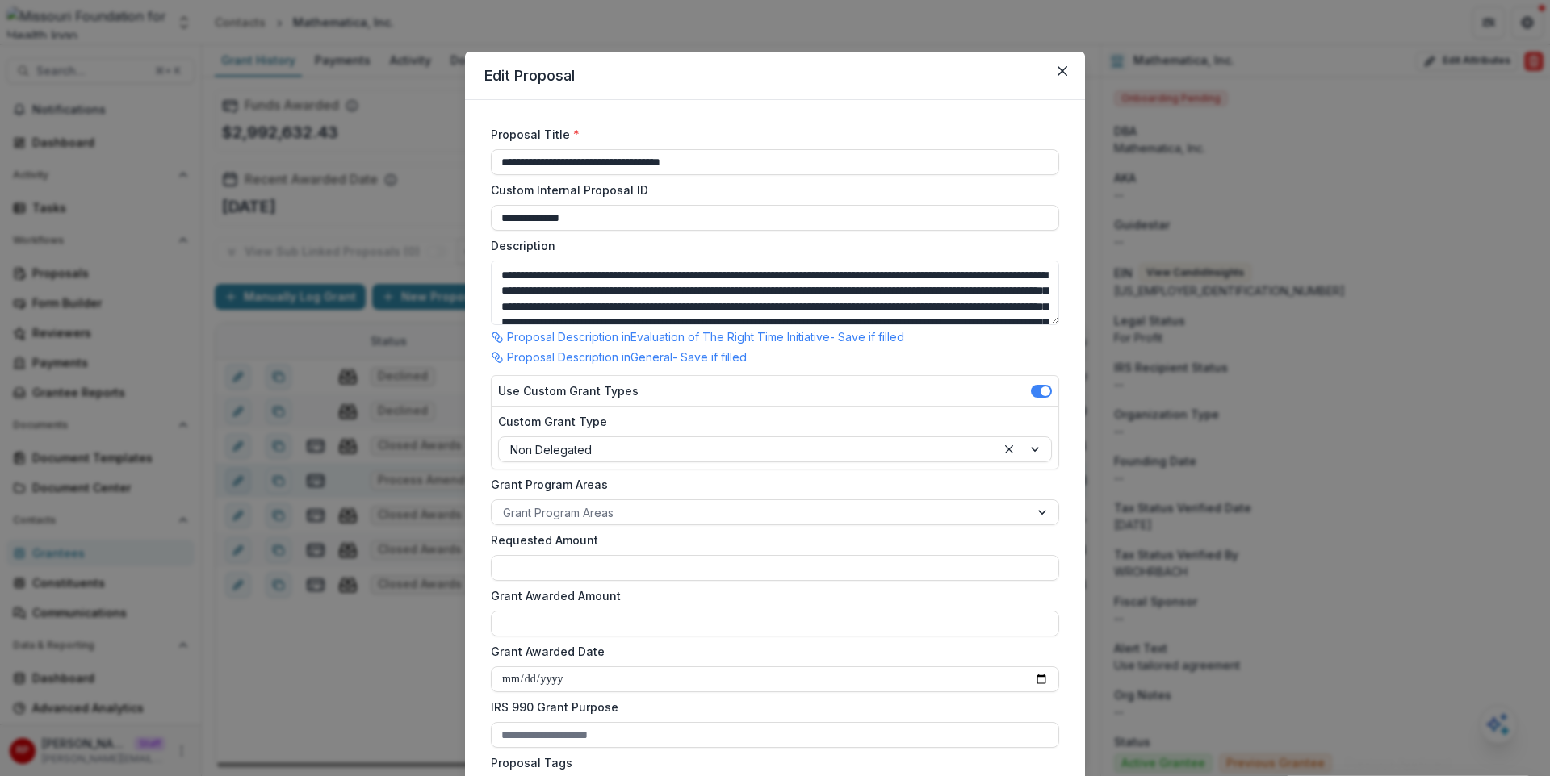
type input "**********"
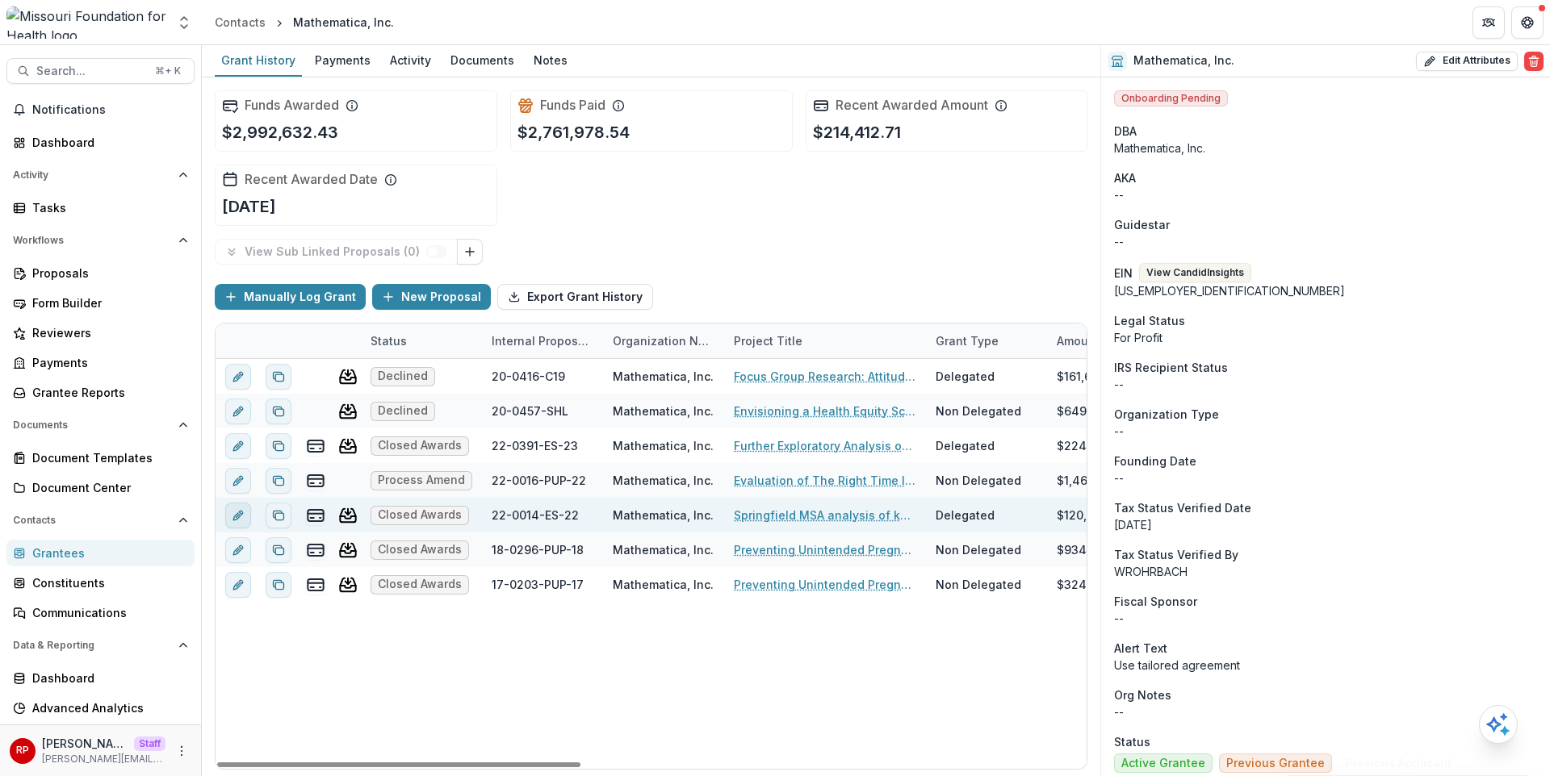
click at [239, 516] on icon "edit" at bounding box center [236, 516] width 7 height 7
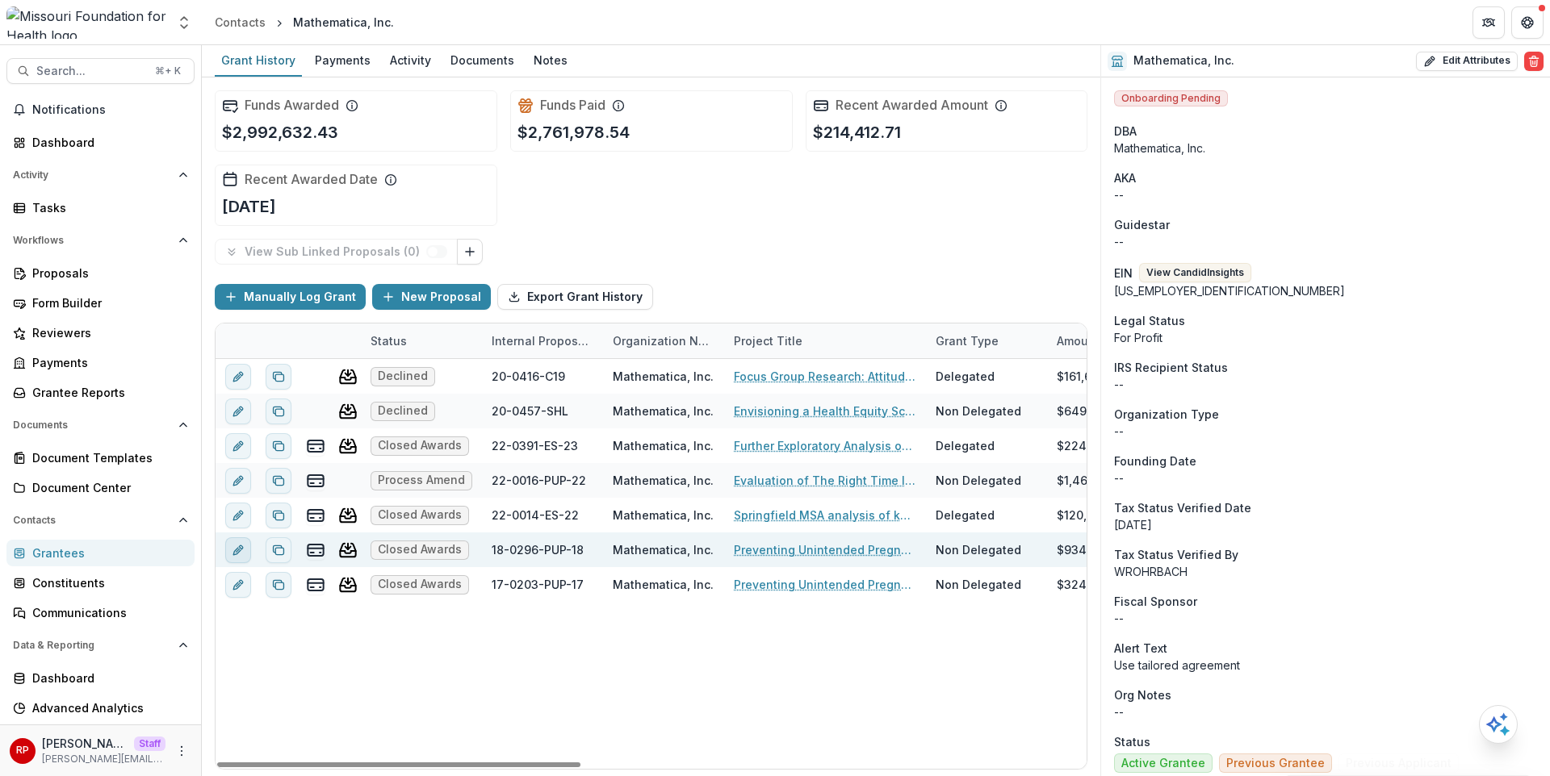
click at [240, 559] on button "edit" at bounding box center [238, 551] width 26 height 26
